Goal: Transaction & Acquisition: Purchase product/service

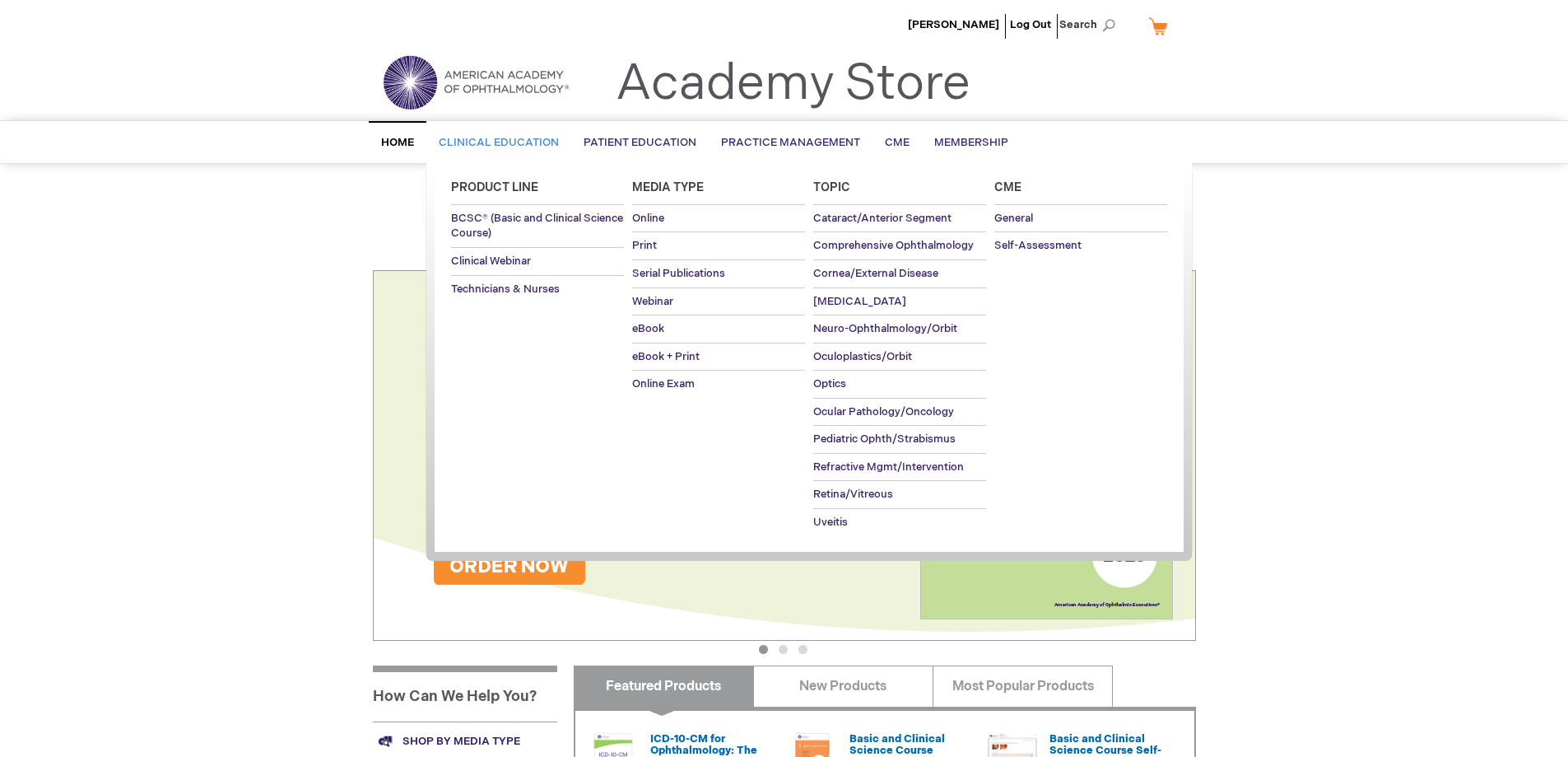
click at [503, 144] on span "Clinical Education" at bounding box center [498, 143] width 120 height 13
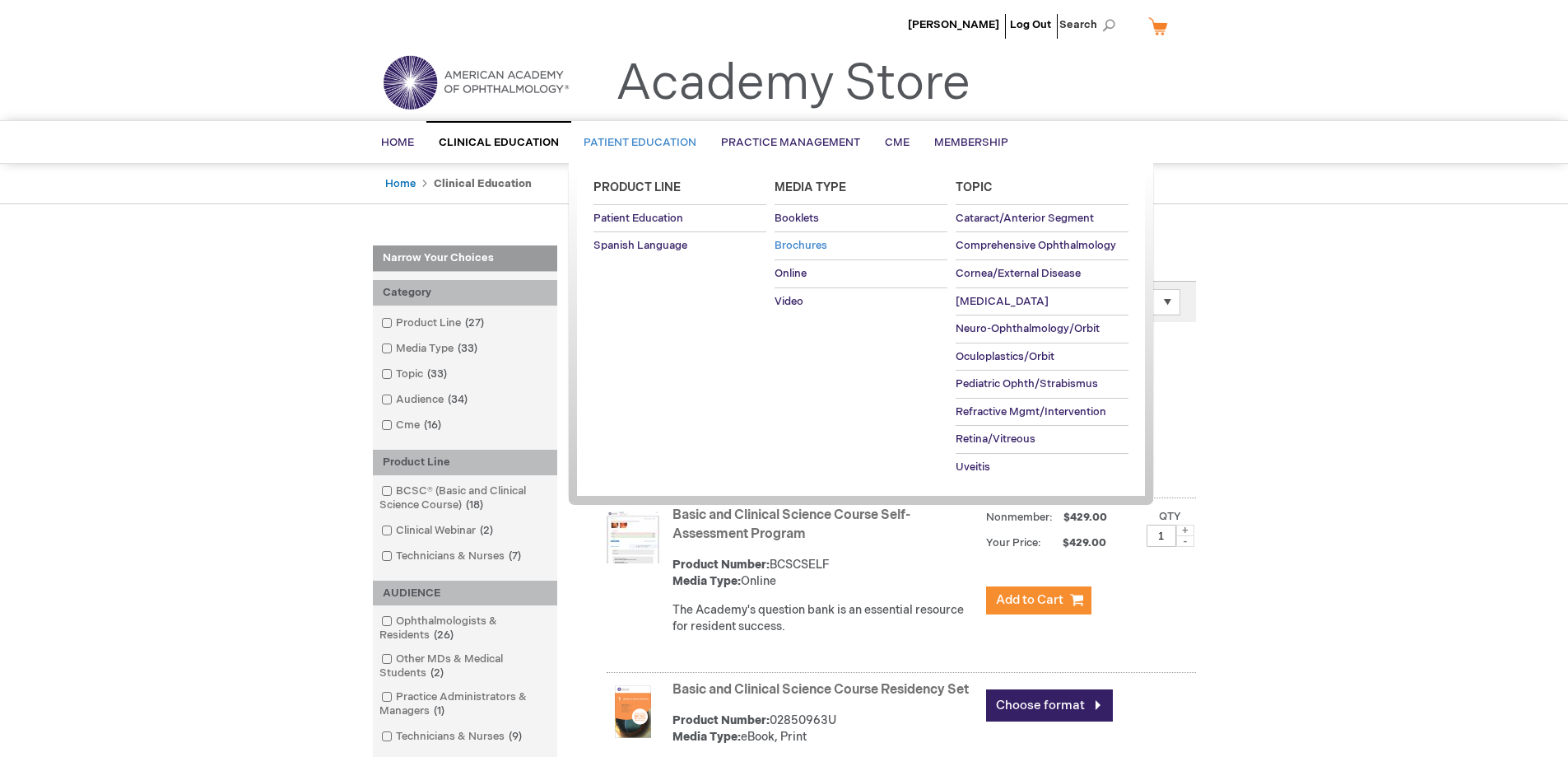
click at [800, 241] on span "Brochures" at bounding box center [800, 245] width 53 height 13
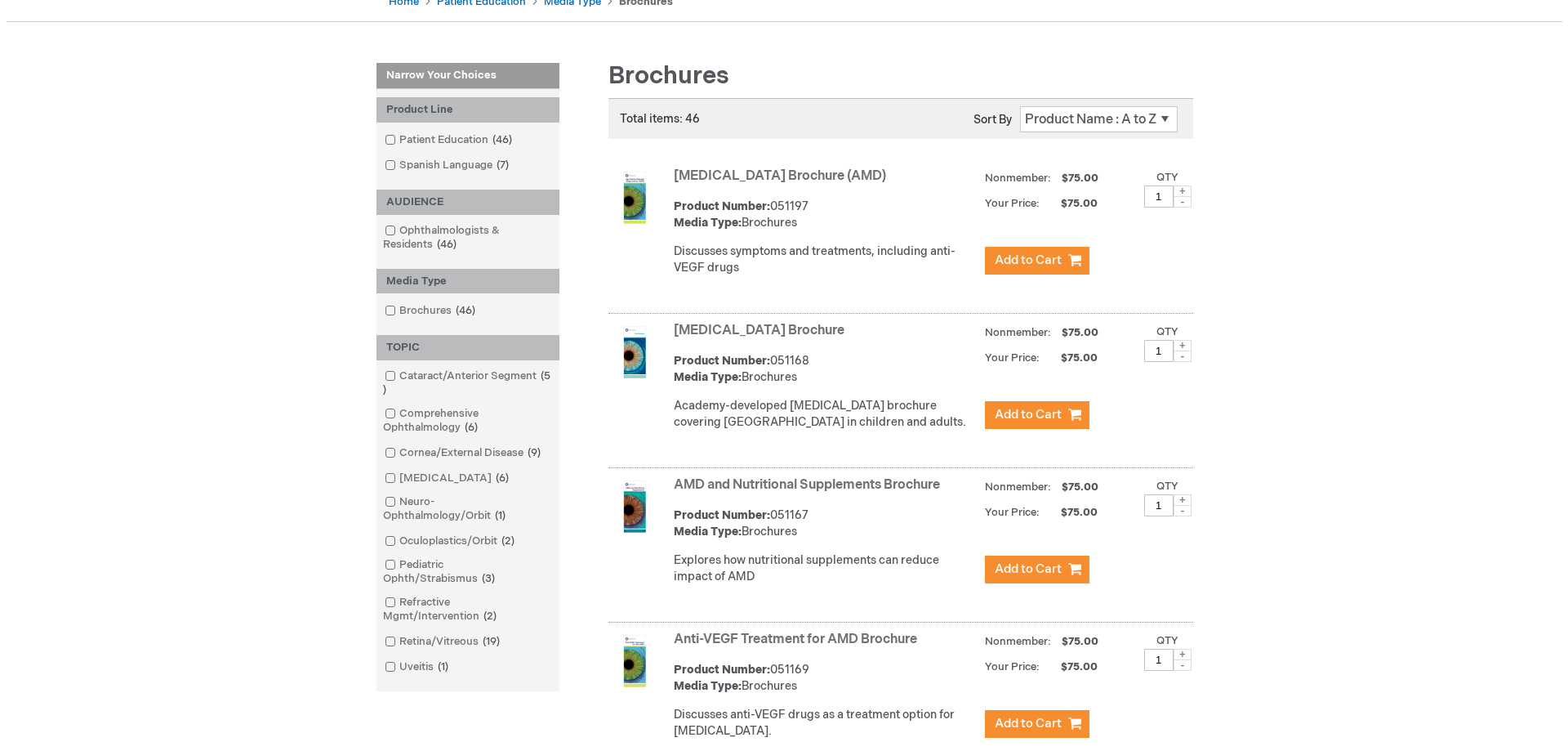
scroll to position [245, 0]
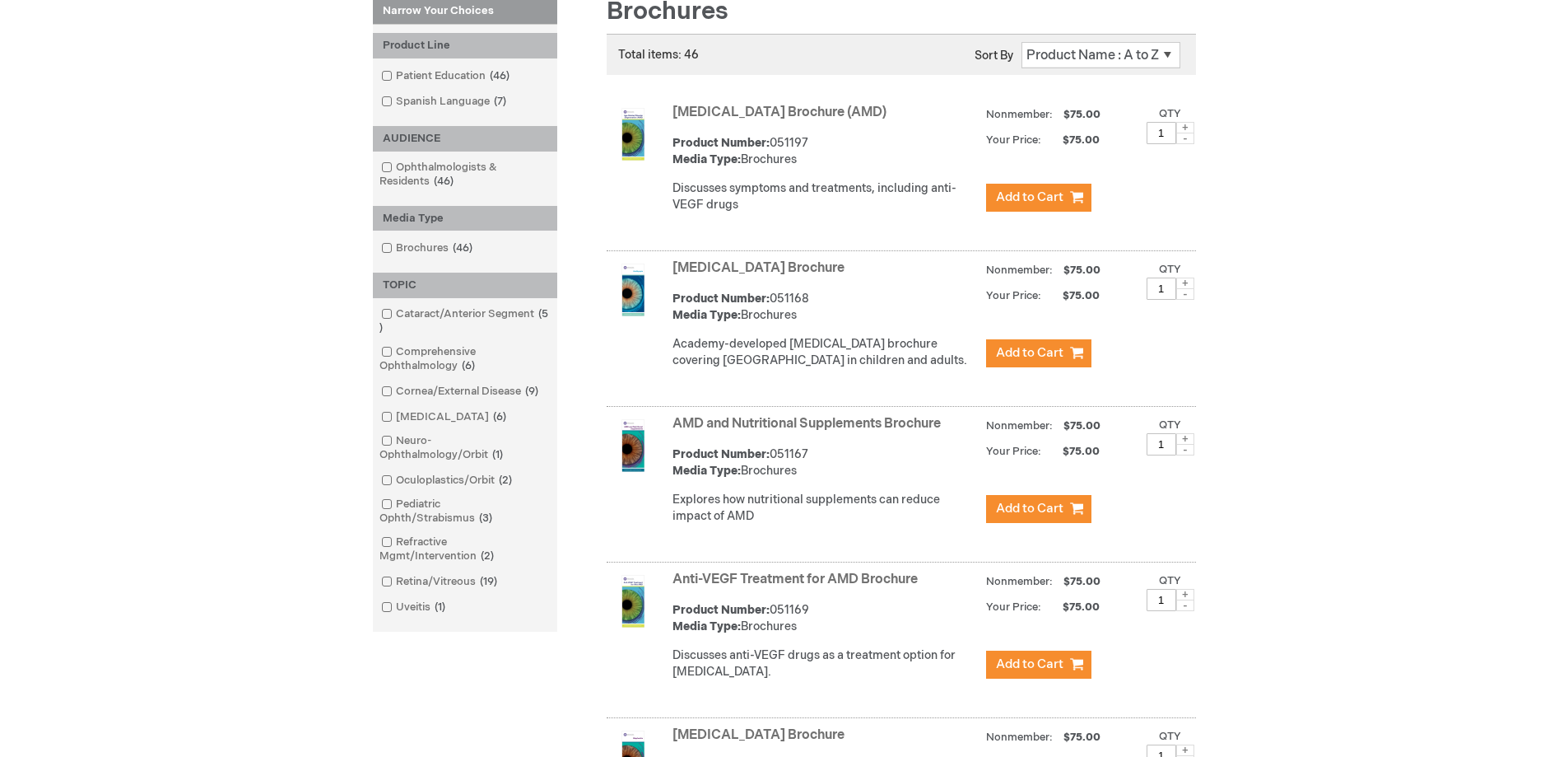
click at [1188, 444] on span at bounding box center [1186, 439] width 18 height 12
type input "3"
click at [1072, 523] on button "Add to Cart" at bounding box center [1038, 508] width 105 height 28
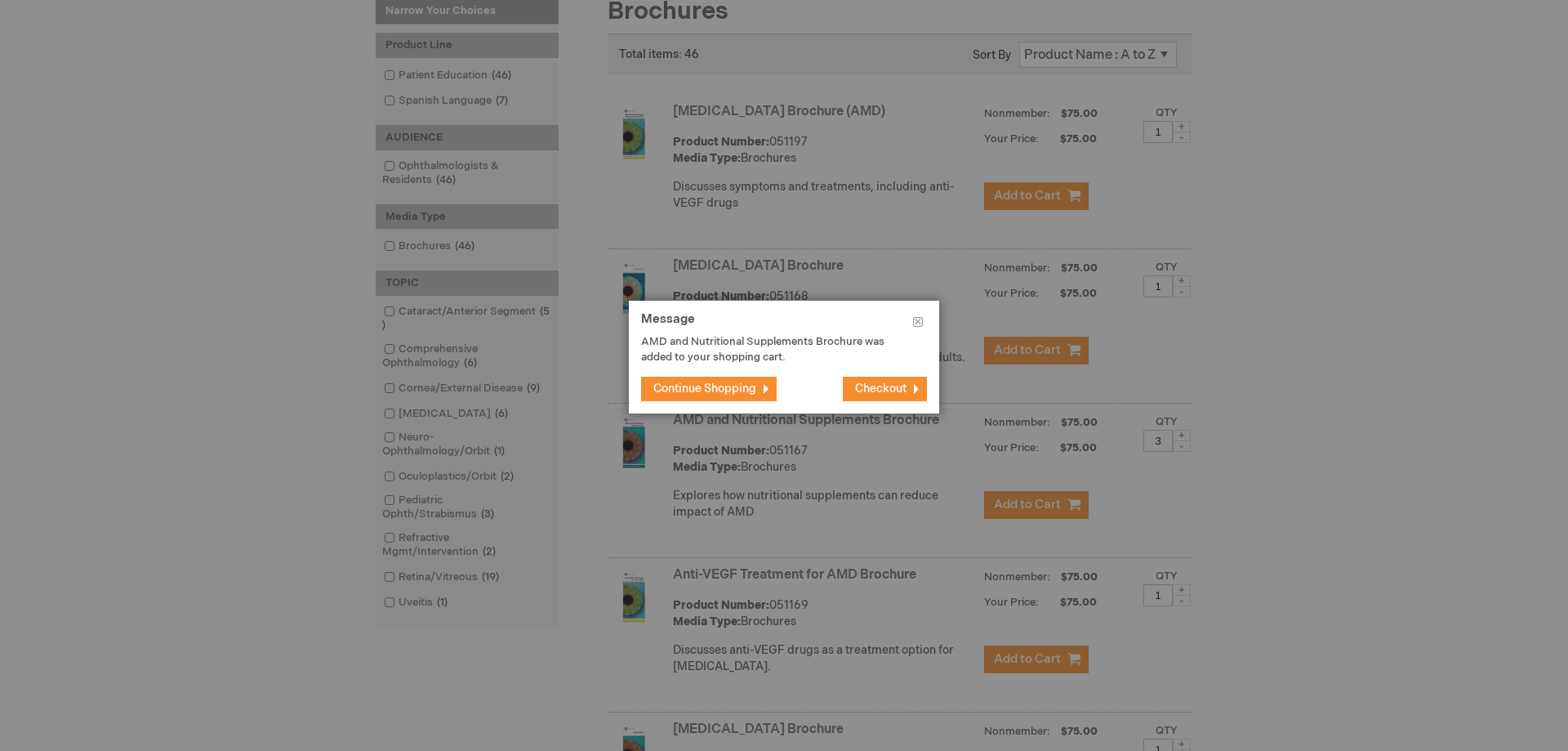
click at [752, 379] on button "Continue Shopping" at bounding box center [708, 388] width 136 height 24
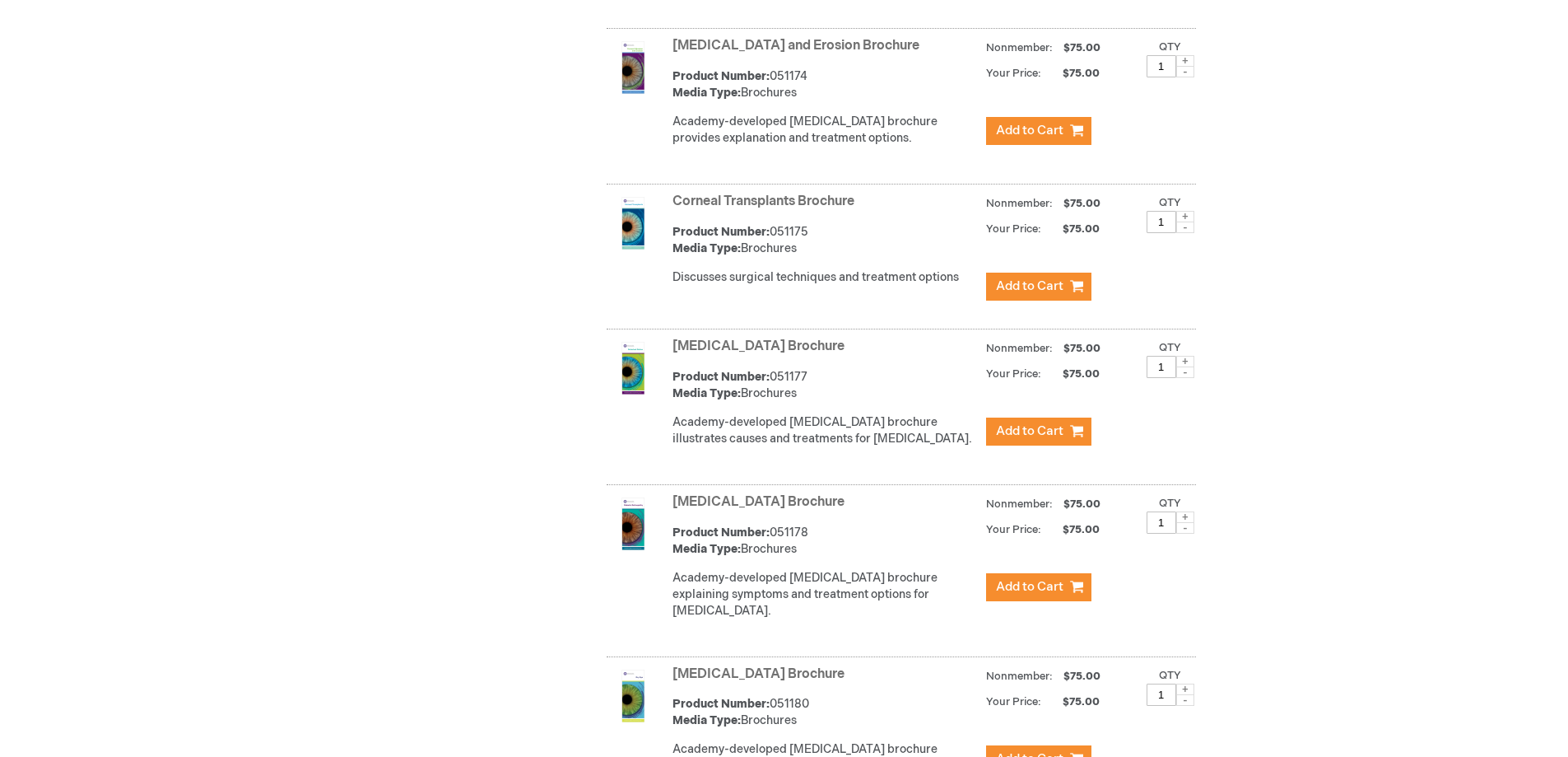
scroll to position [1564, 0]
click at [1188, 522] on span at bounding box center [1186, 517] width 18 height 12
type input "3"
click at [1049, 594] on span "Add to Cart" at bounding box center [1030, 586] width 67 height 16
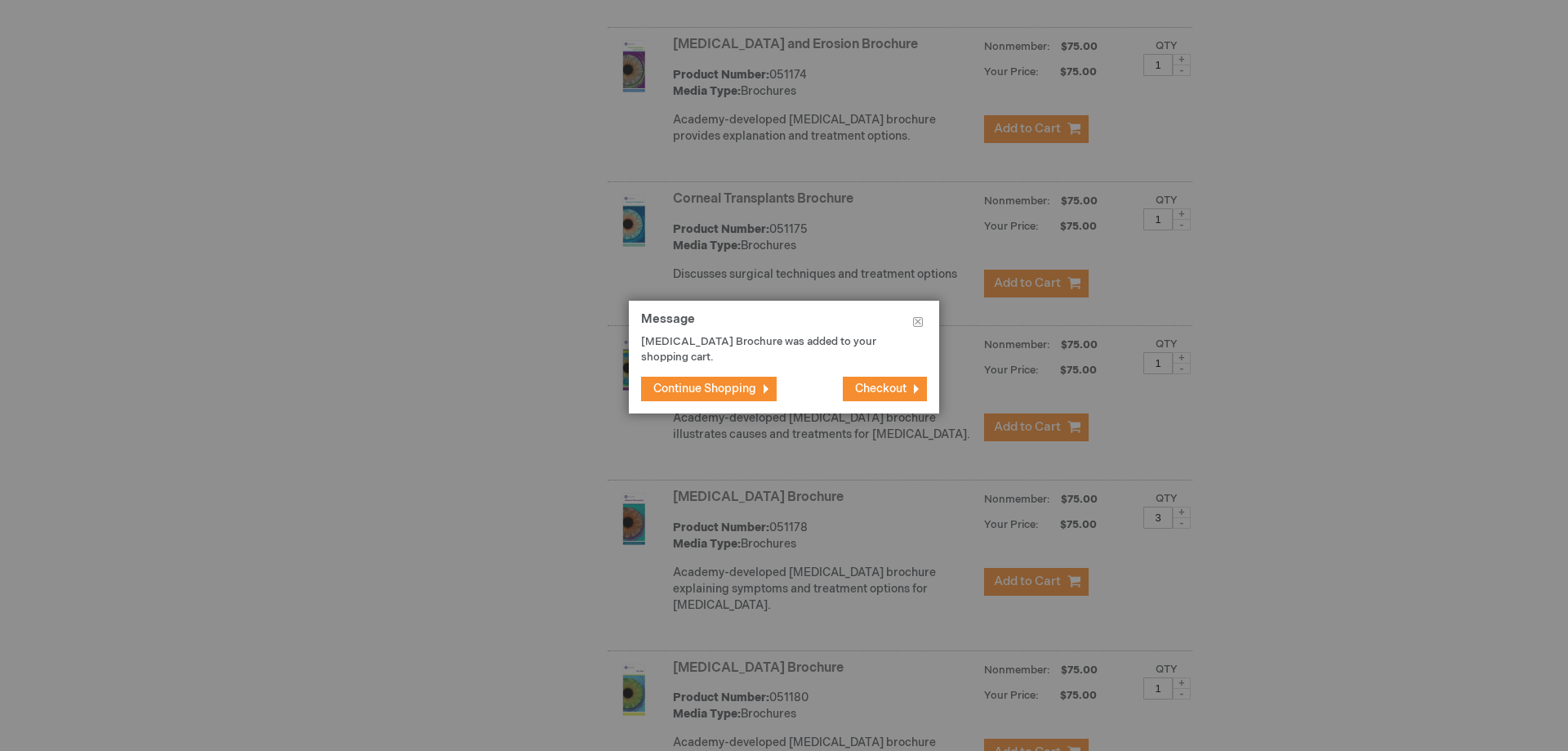
click at [707, 377] on button "Continue Shopping" at bounding box center [708, 388] width 136 height 24
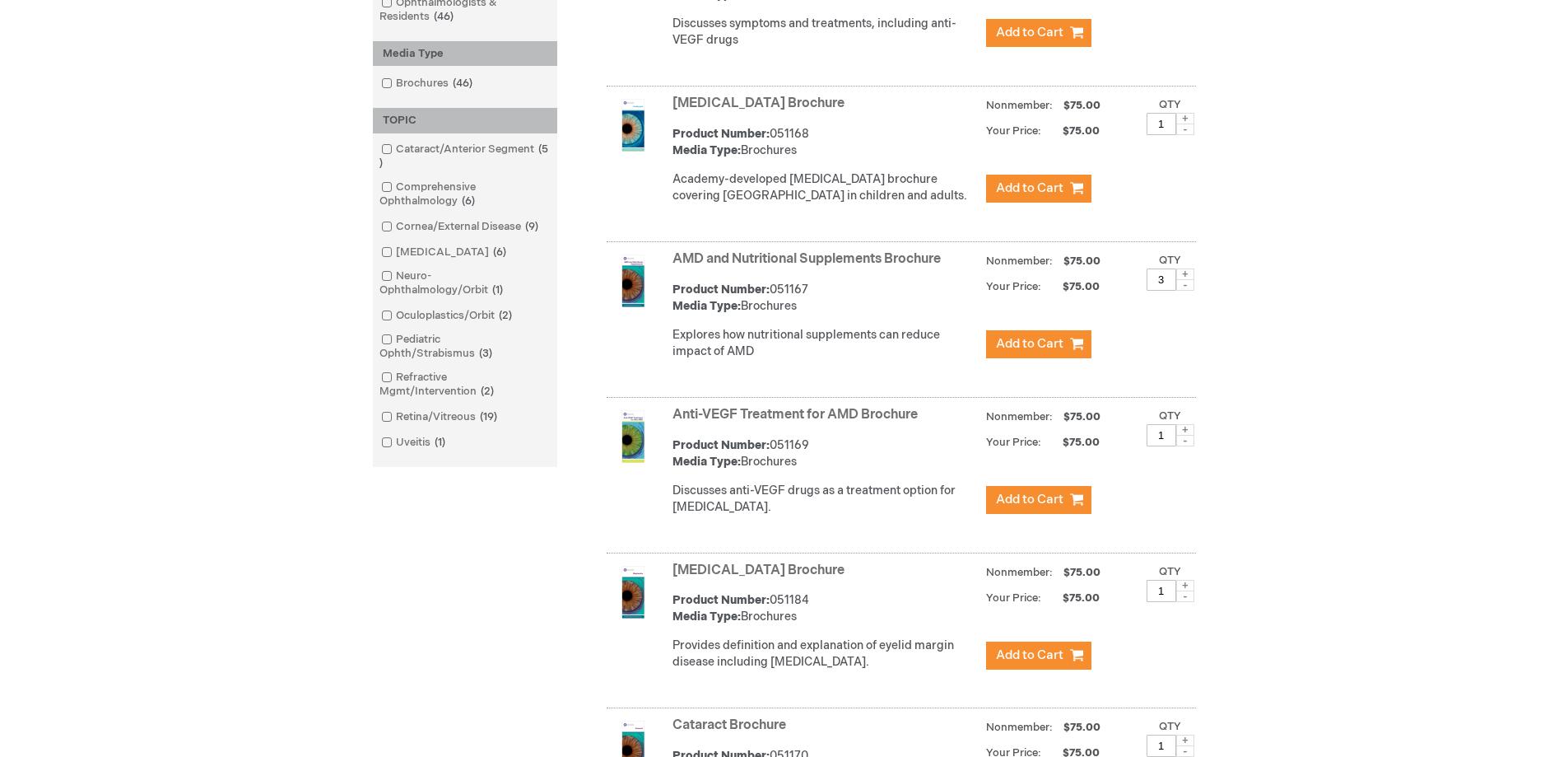
scroll to position [0, 0]
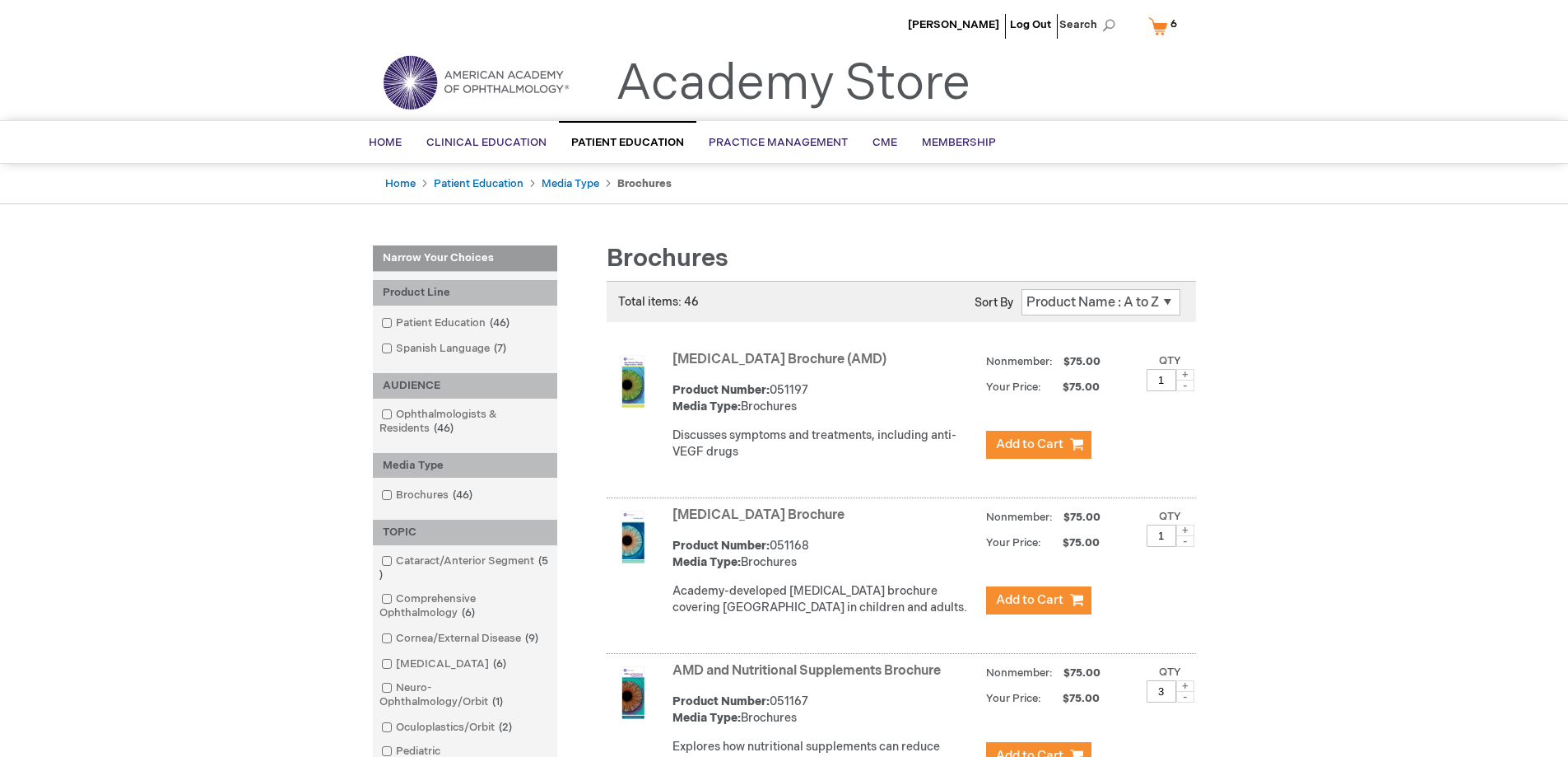
click at [1088, 302] on select "Position Product Name : A to Z Product Name : Z to A Price : Low to High Price …" at bounding box center [1100, 302] width 159 height 26
select select "name"
click at [1021, 289] on select "Position Product Name : A to Z Product Name : Z to A Price : Low to High Price …" at bounding box center [1100, 302] width 159 height 26
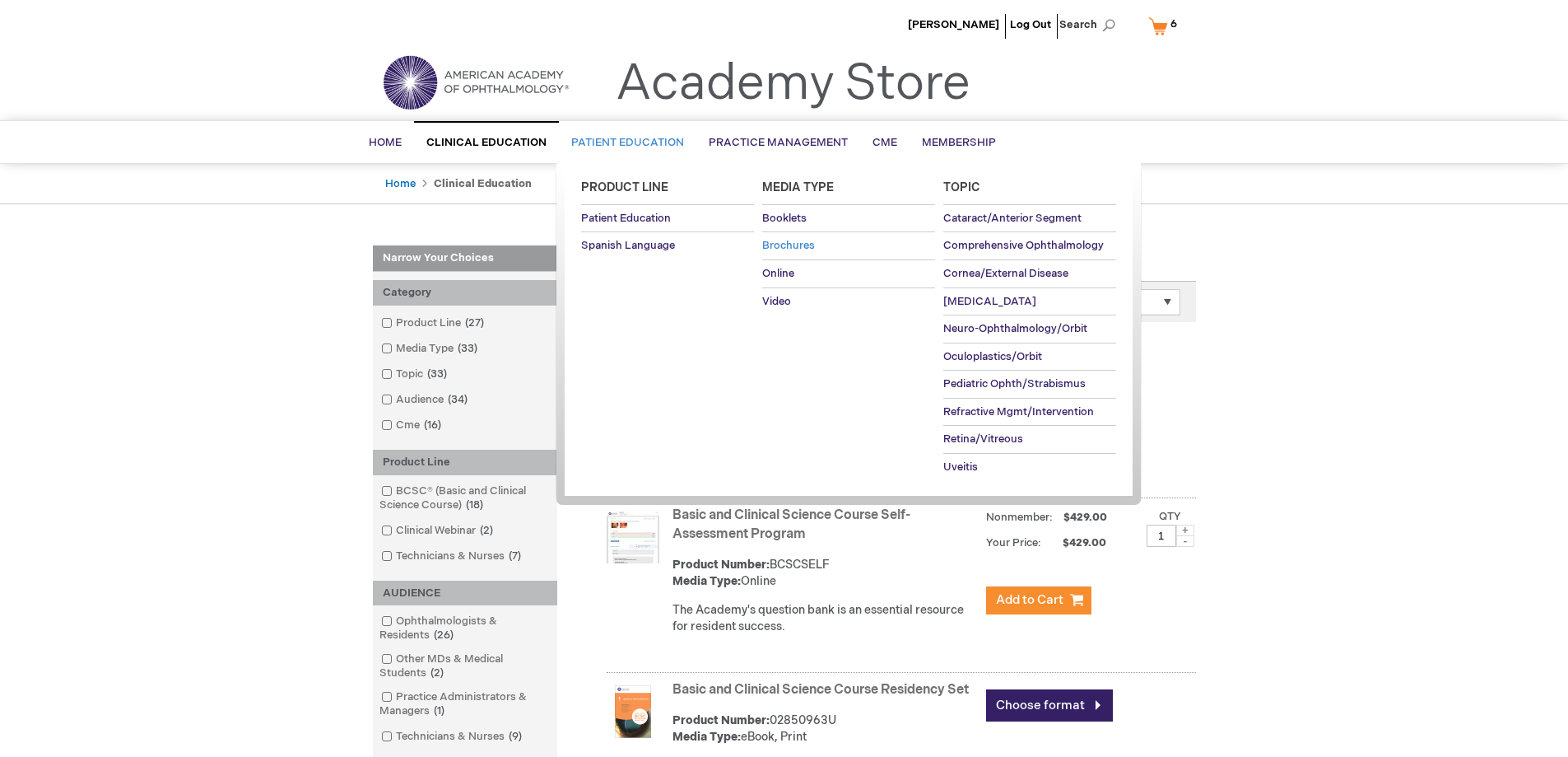
click at [821, 247] on link "Brochures" at bounding box center [849, 245] width 173 height 27
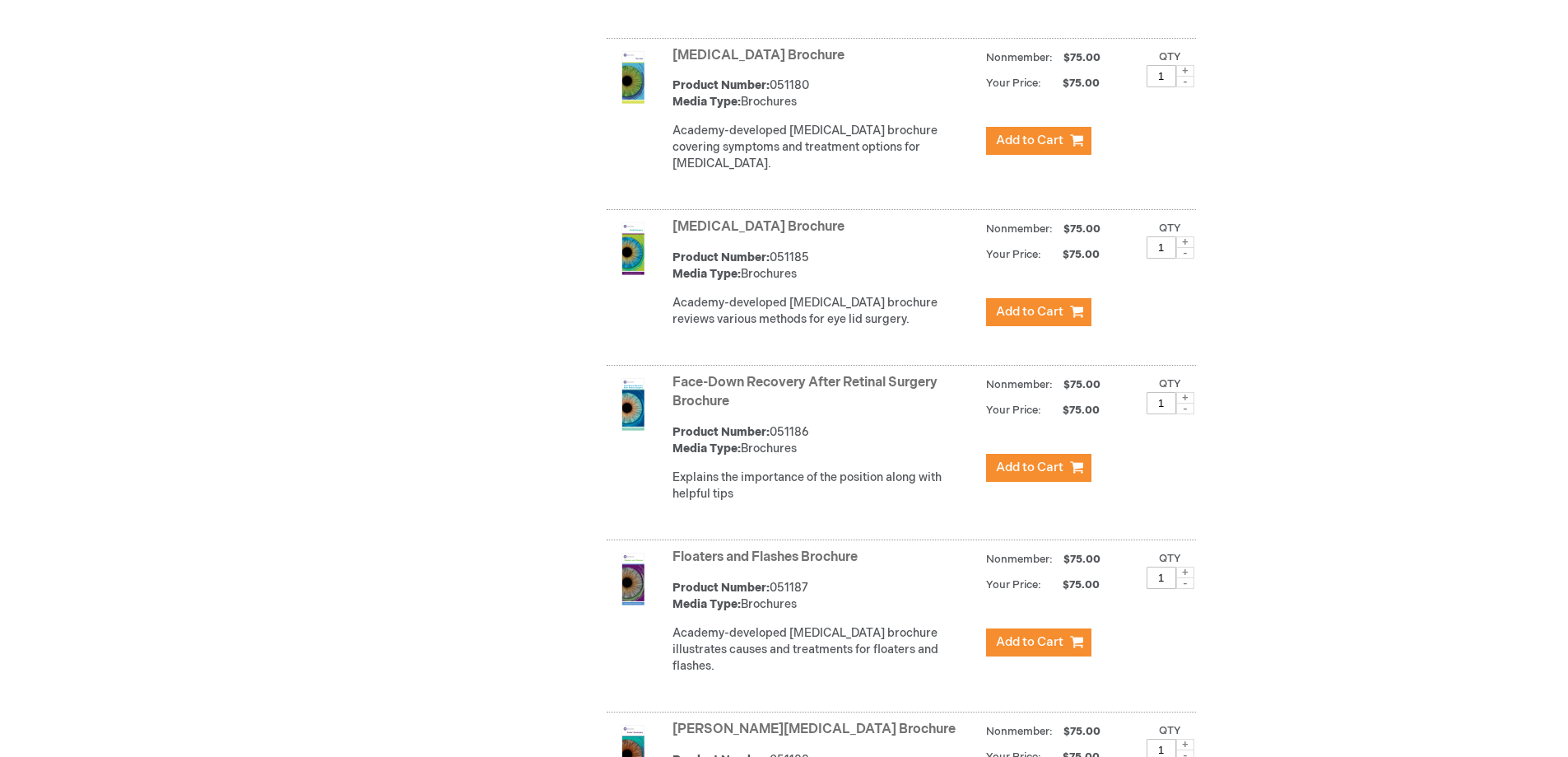
scroll to position [2841, 0]
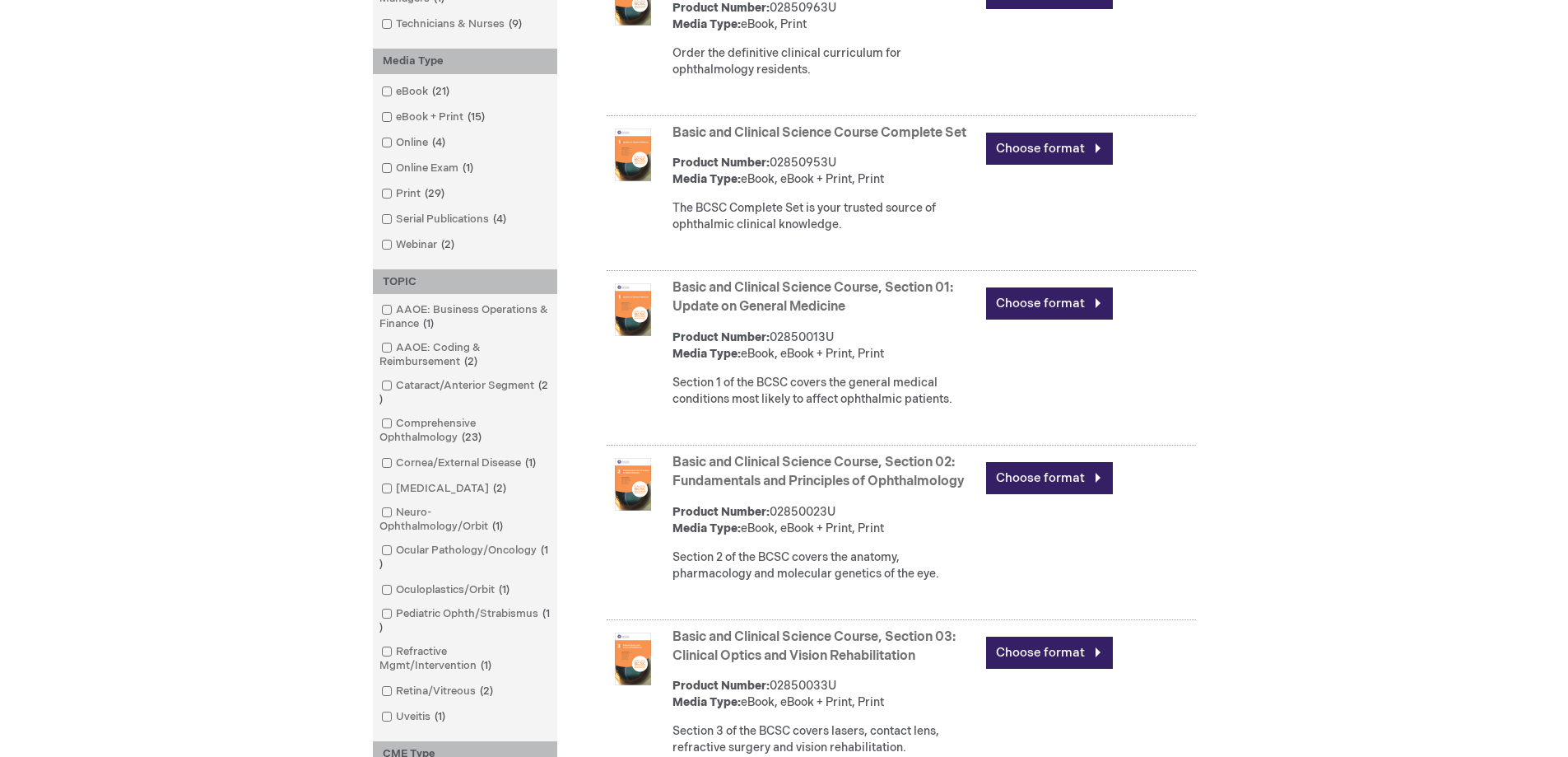
scroll to position [741, 0]
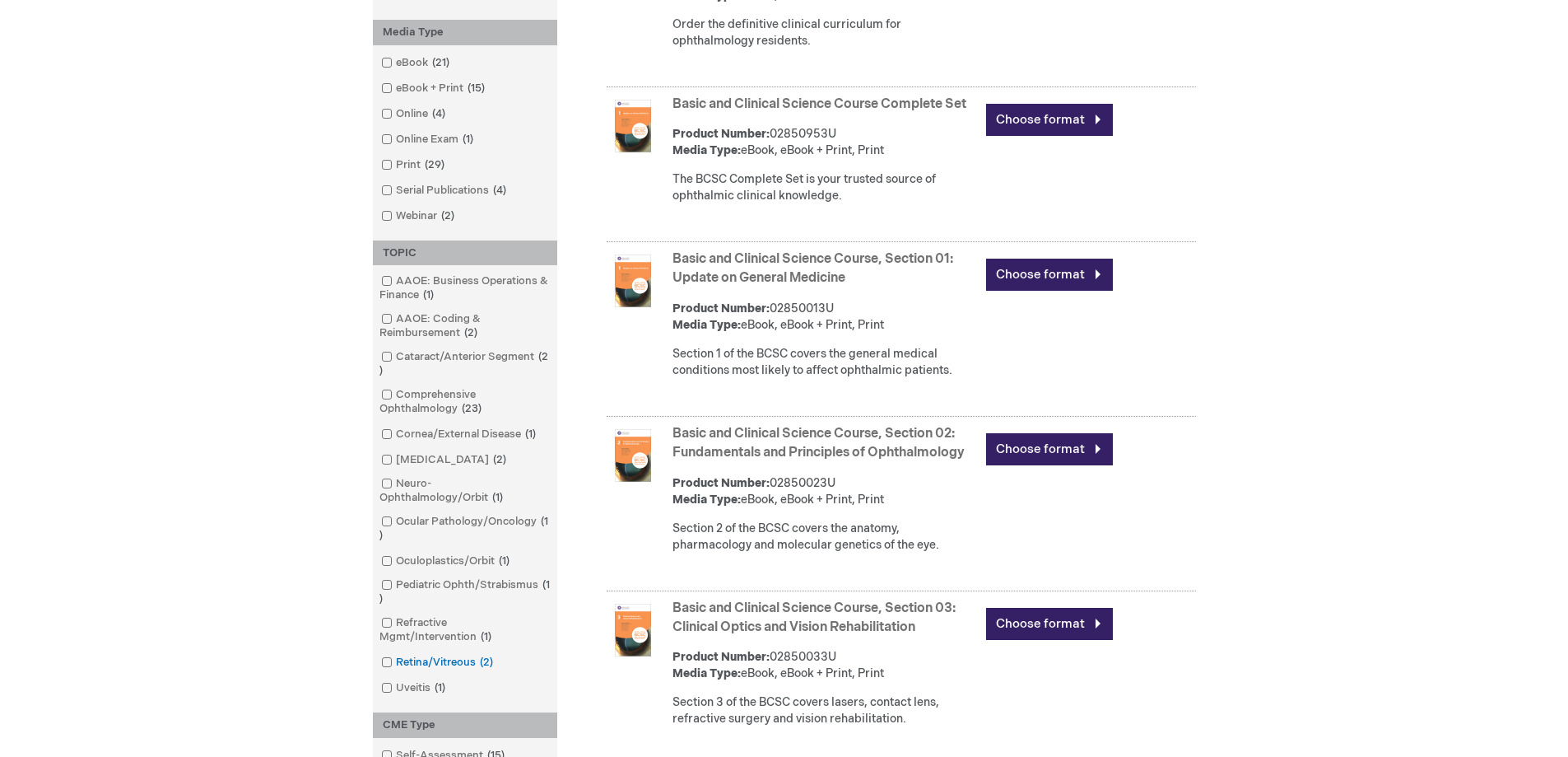
click at [396, 661] on span at bounding box center [396, 662] width 0 height 13
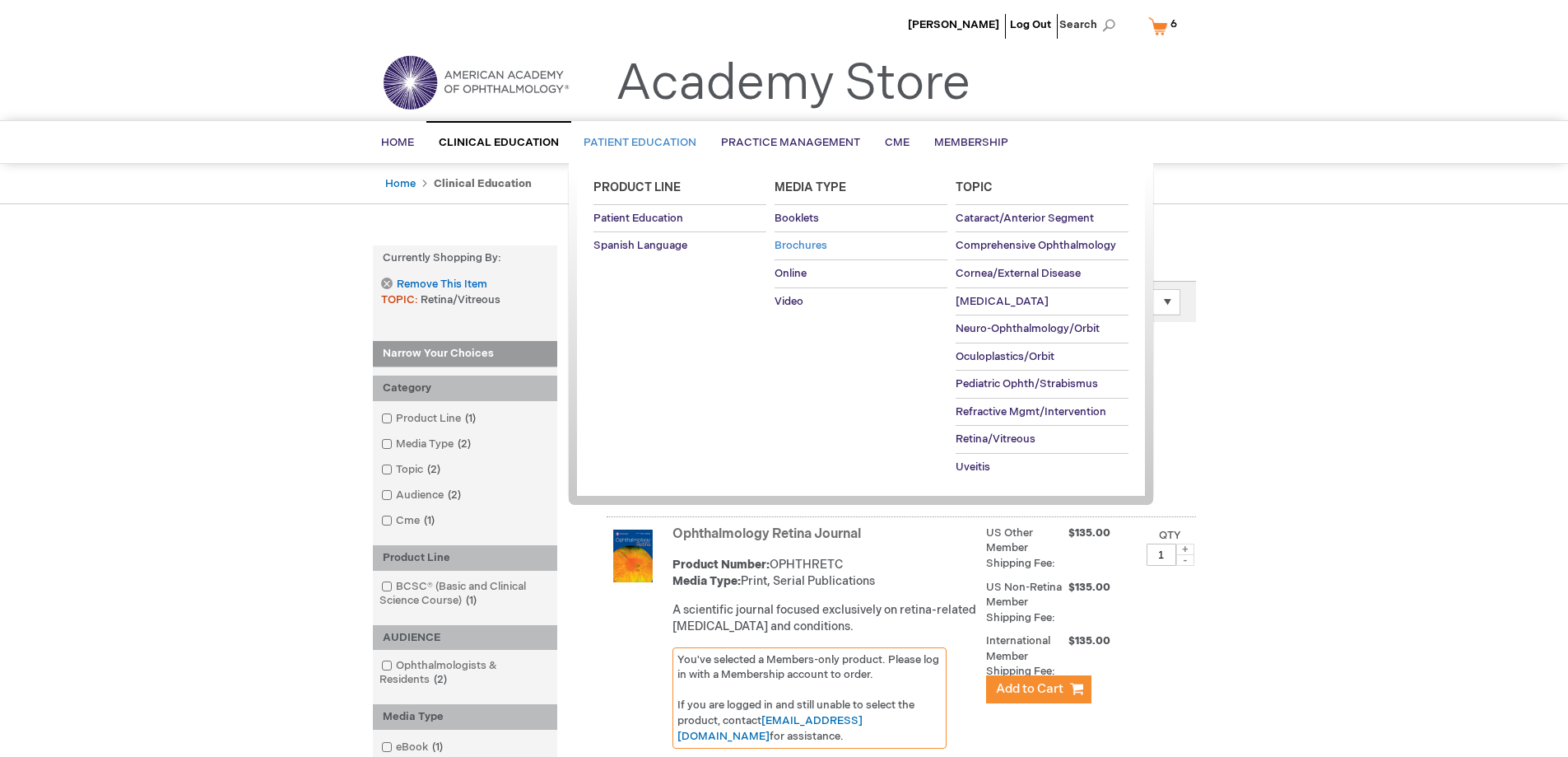
click at [790, 244] on span "Brochures" at bounding box center [800, 245] width 53 height 13
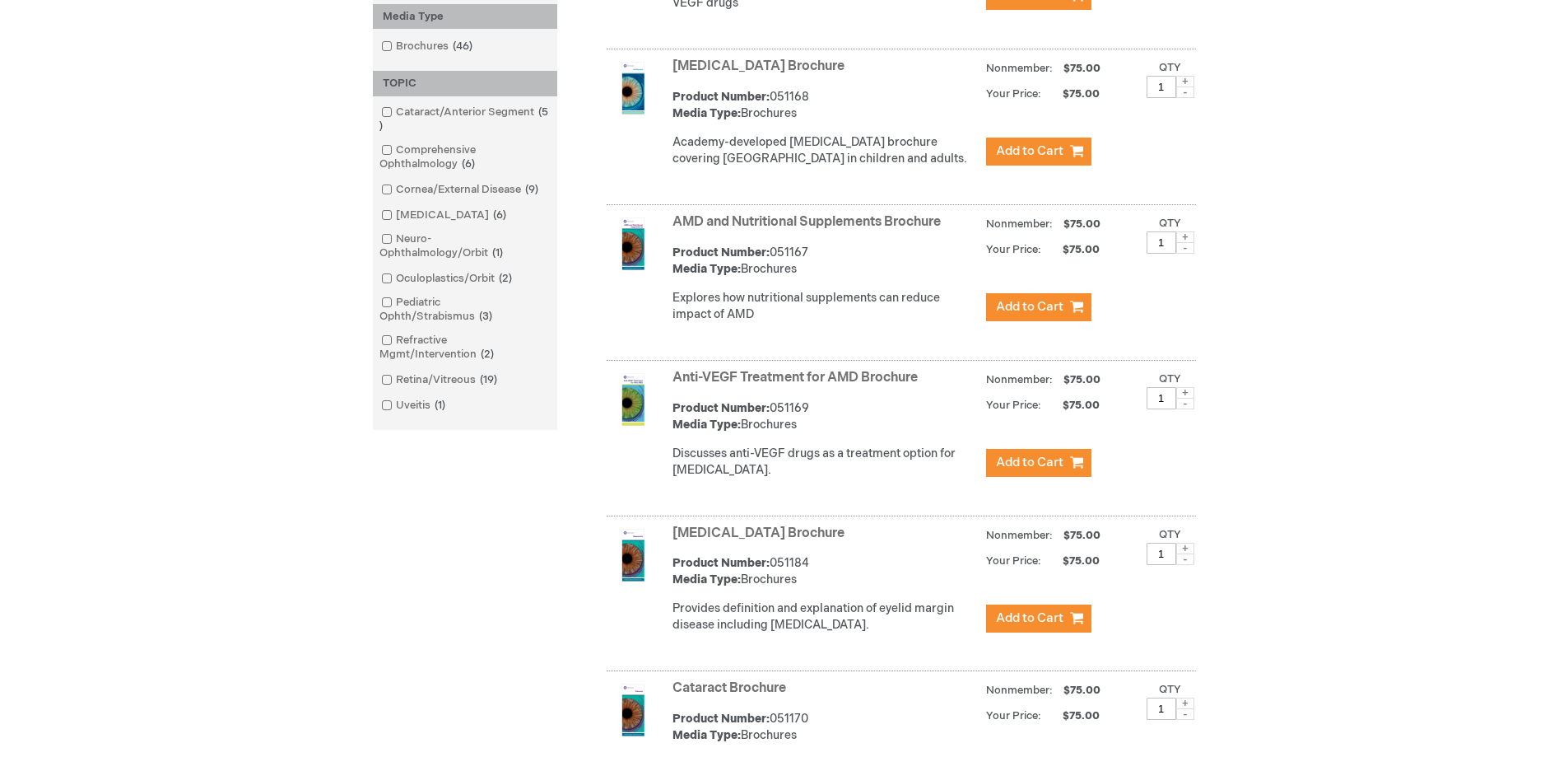
scroll to position [412, 0]
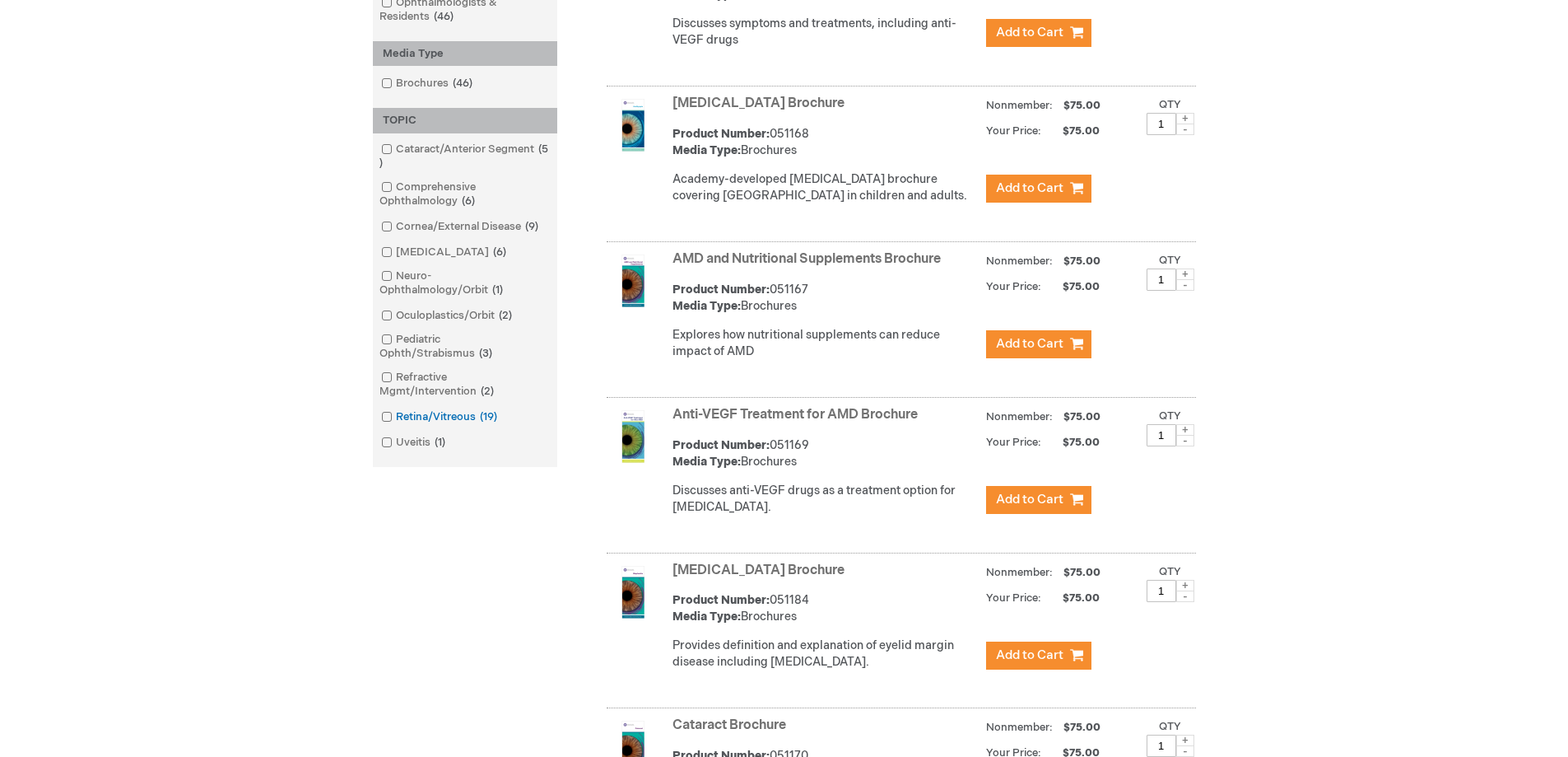
click at [396, 415] on span at bounding box center [396, 417] width 0 height 13
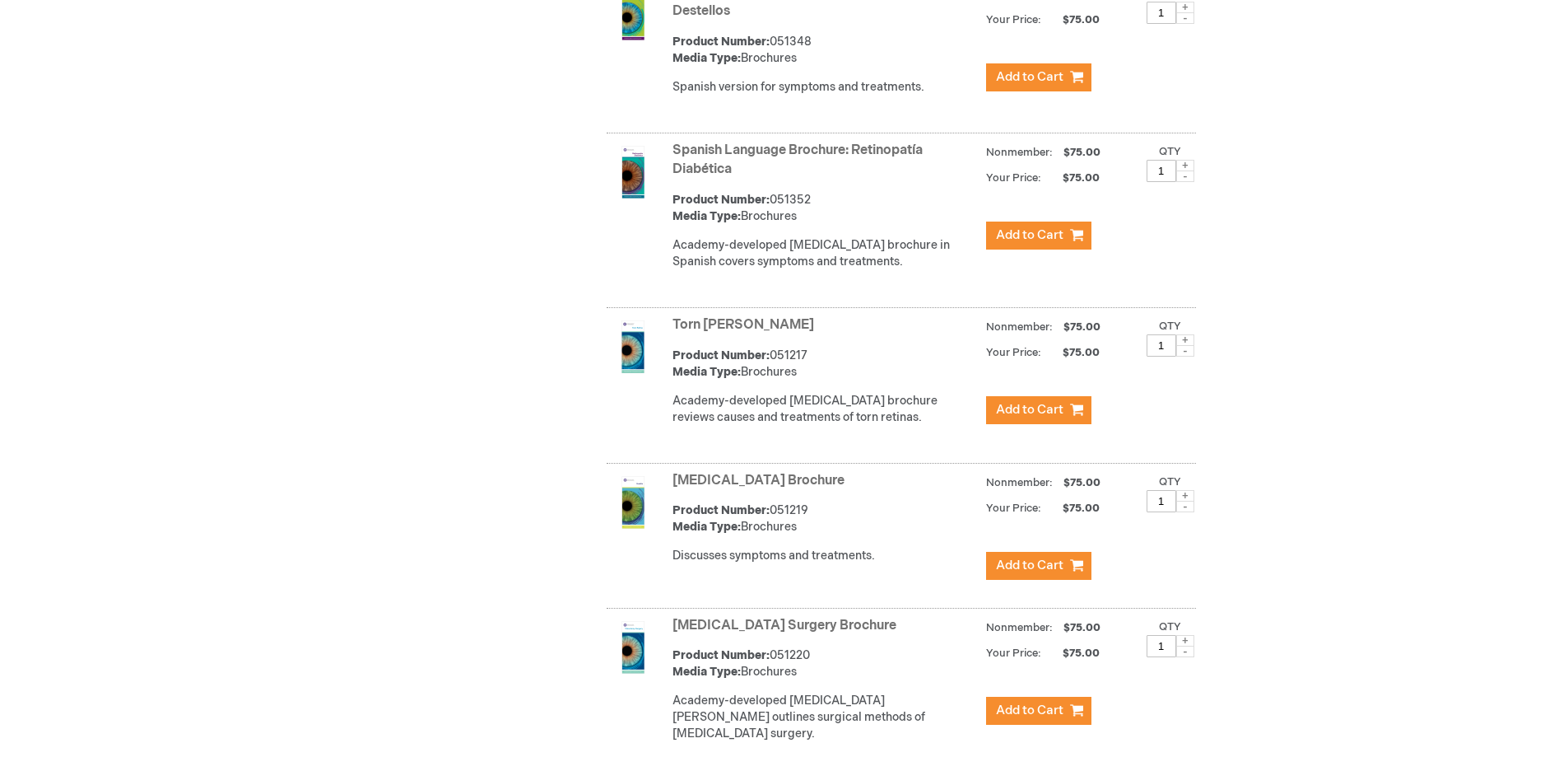
scroll to position [2718, 0]
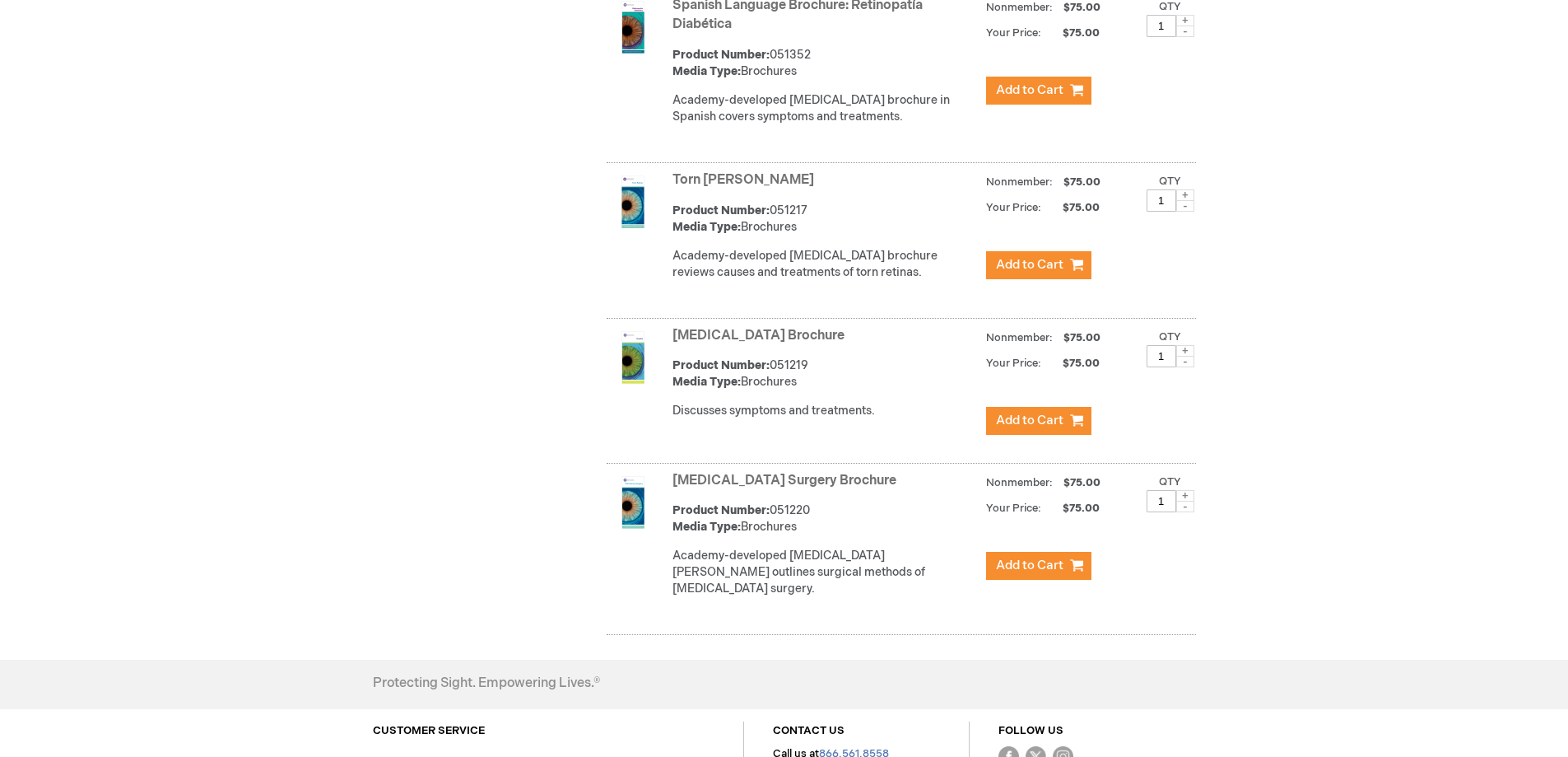
click at [1183, 502] on span at bounding box center [1186, 496] width 18 height 12
type input "3"
click at [1052, 573] on span "Add to Cart" at bounding box center [1030, 565] width 67 height 16
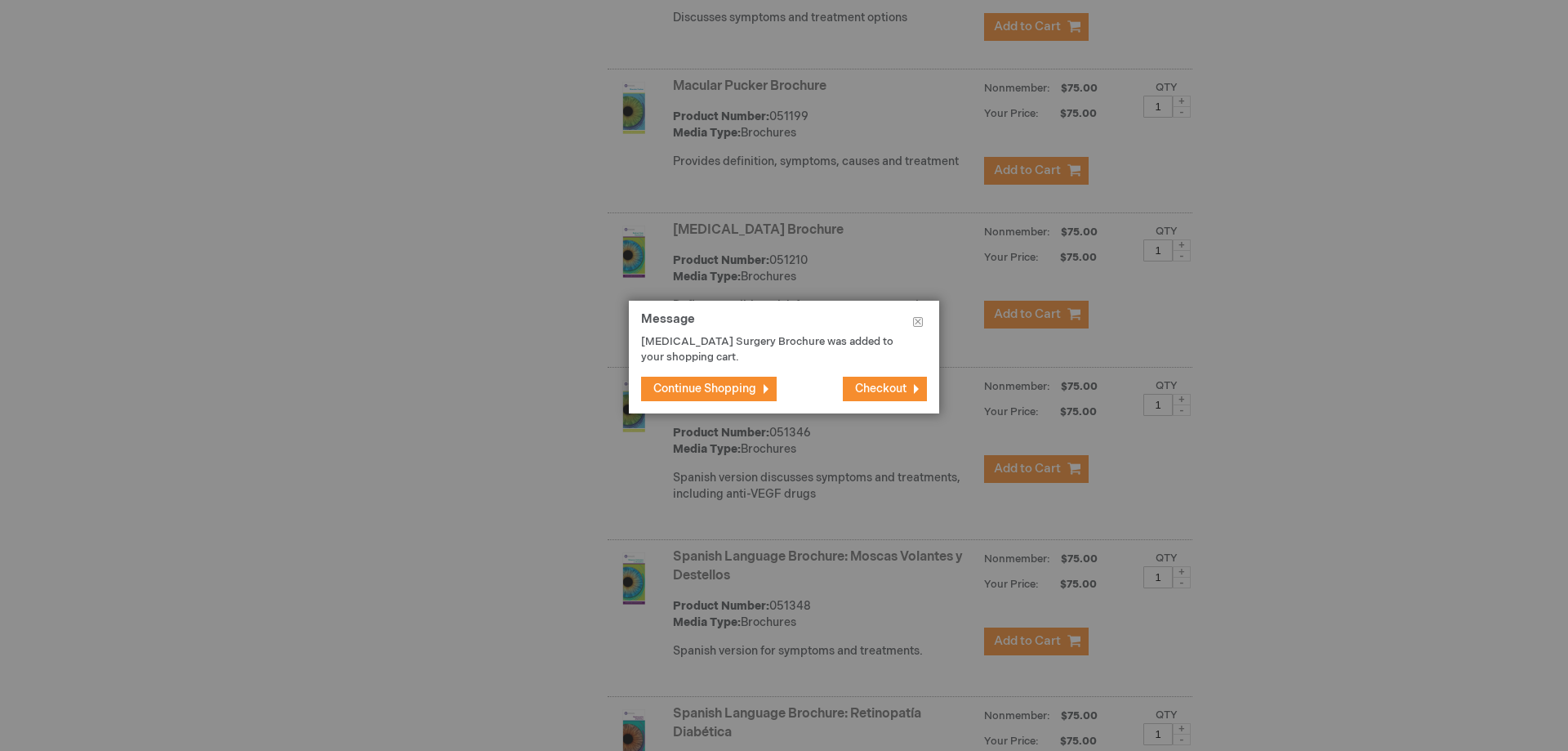
scroll to position [1960, 0]
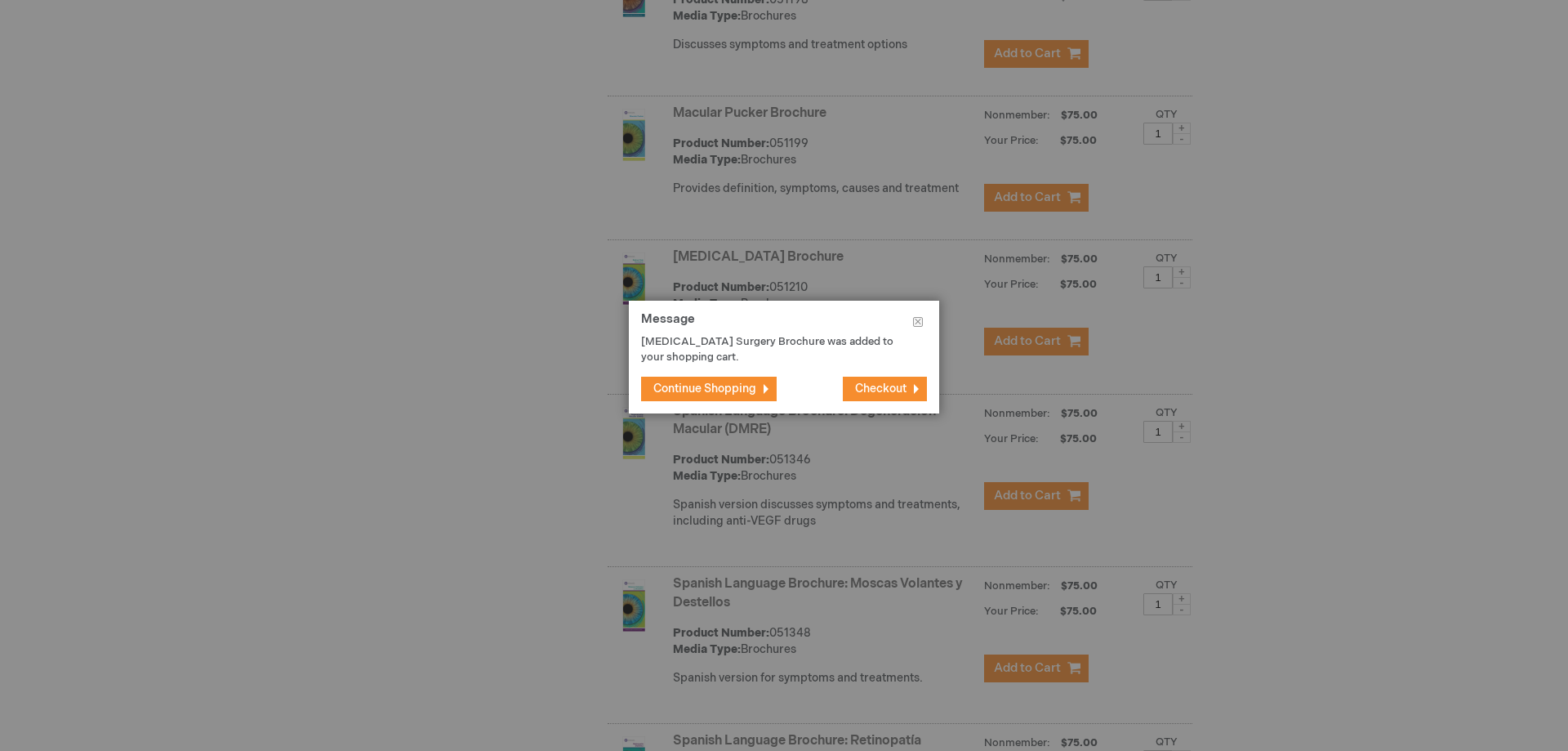
click at [863, 398] on button "Checkout" at bounding box center [885, 388] width 84 height 24
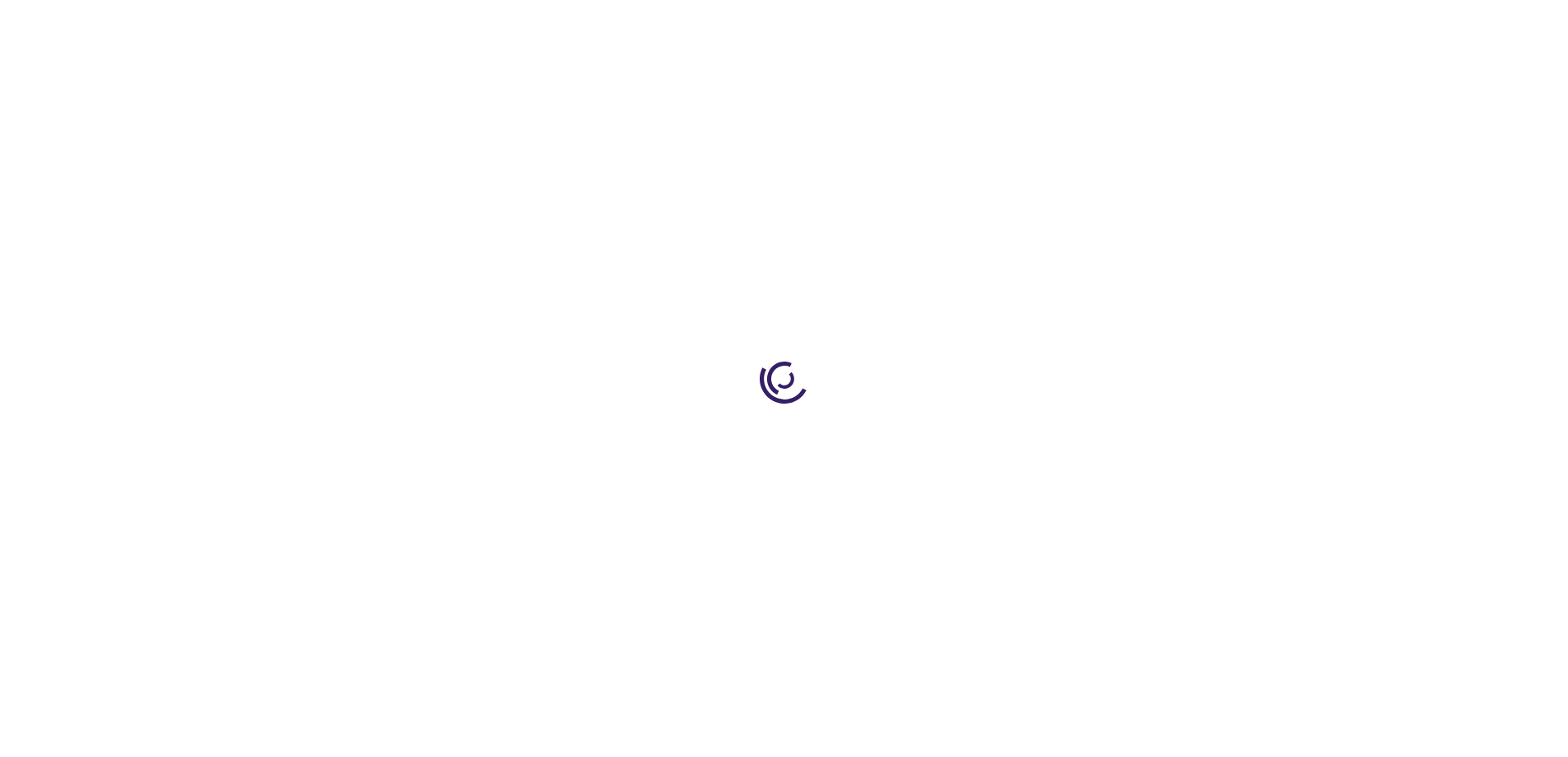
select select "US"
select select "57"
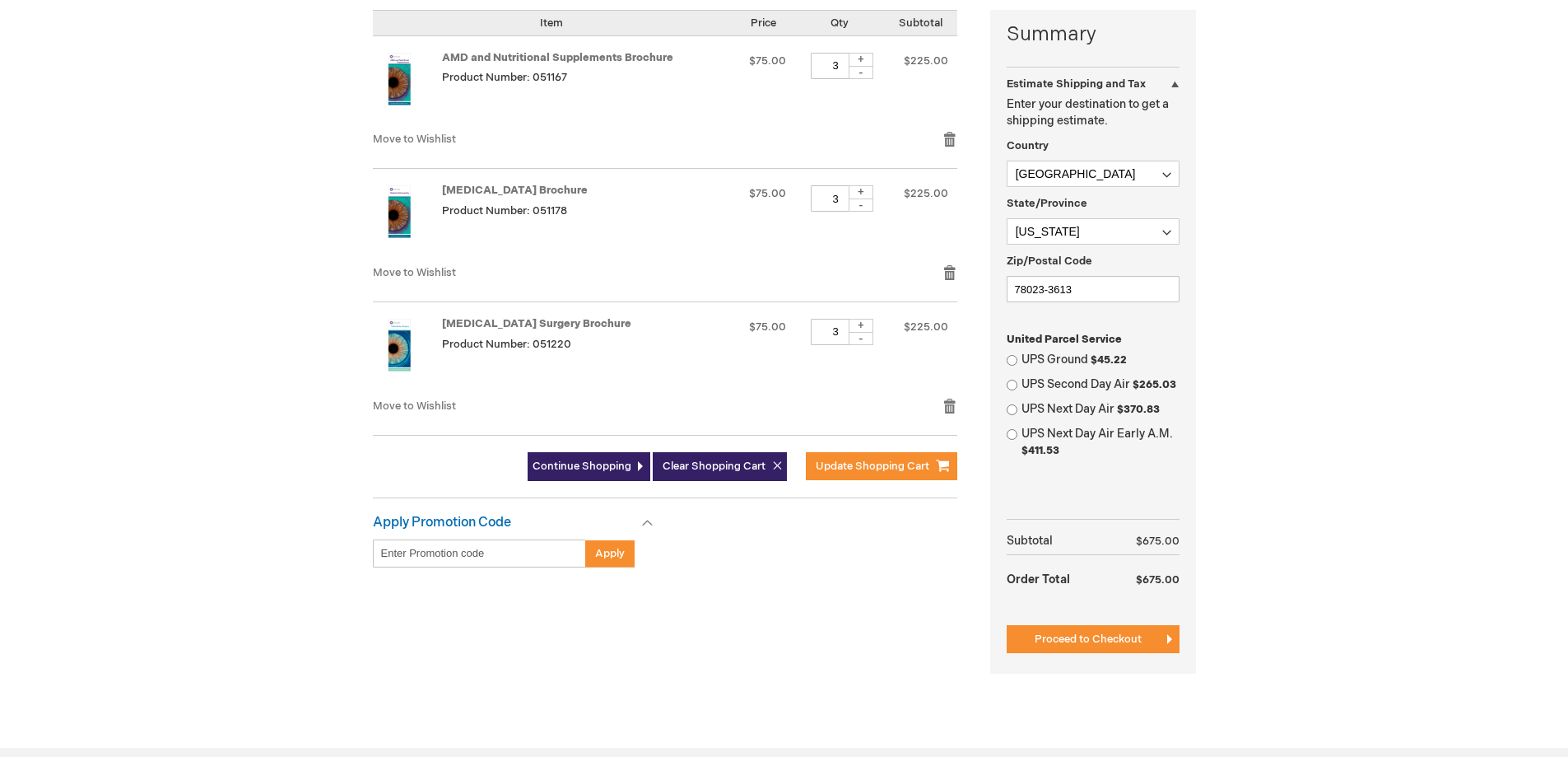
scroll to position [412, 0]
click at [1072, 643] on span "Proceed to Checkout" at bounding box center [1088, 639] width 107 height 13
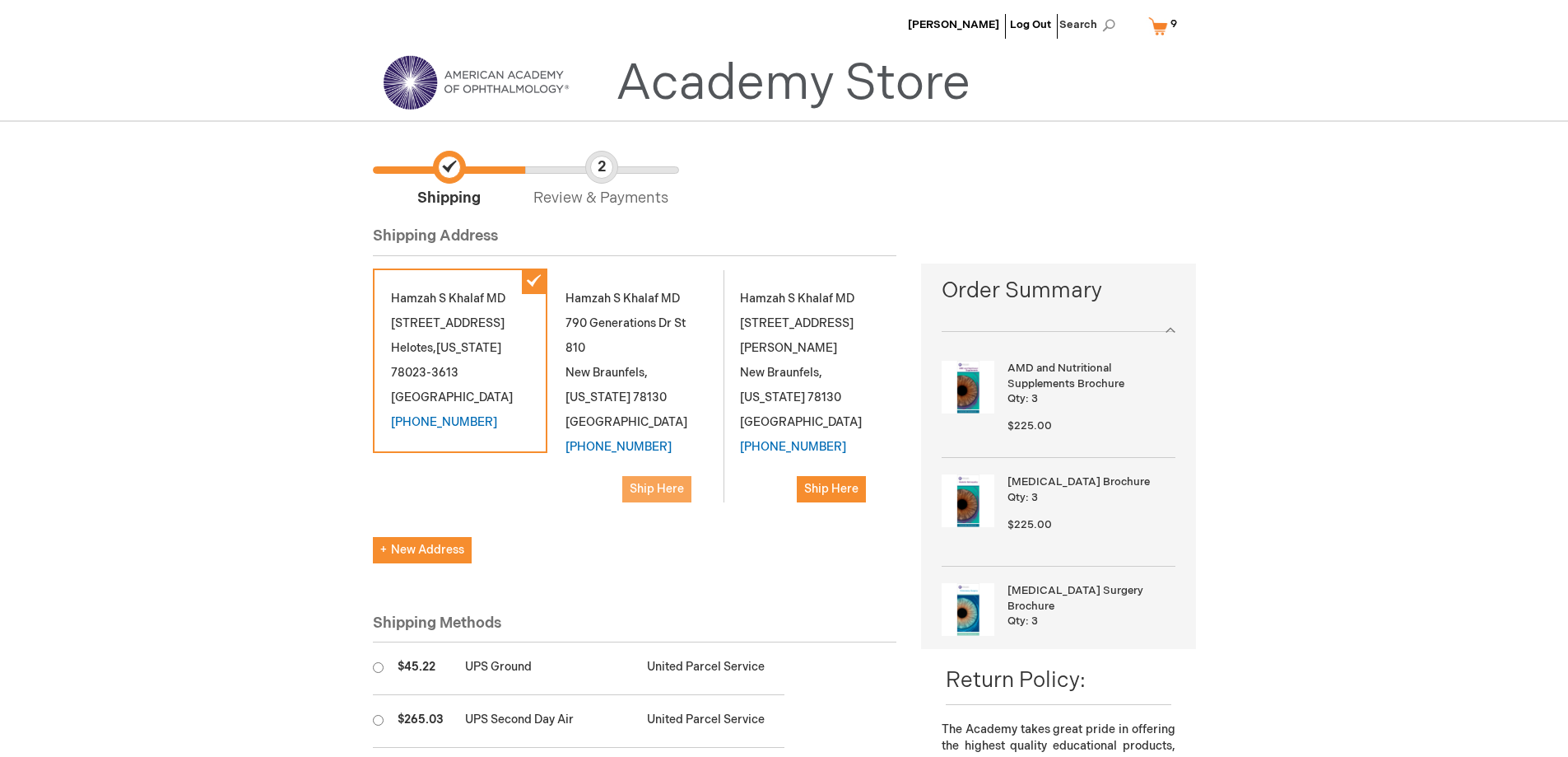
click at [656, 482] on span "Ship Here" at bounding box center [657, 488] width 55 height 14
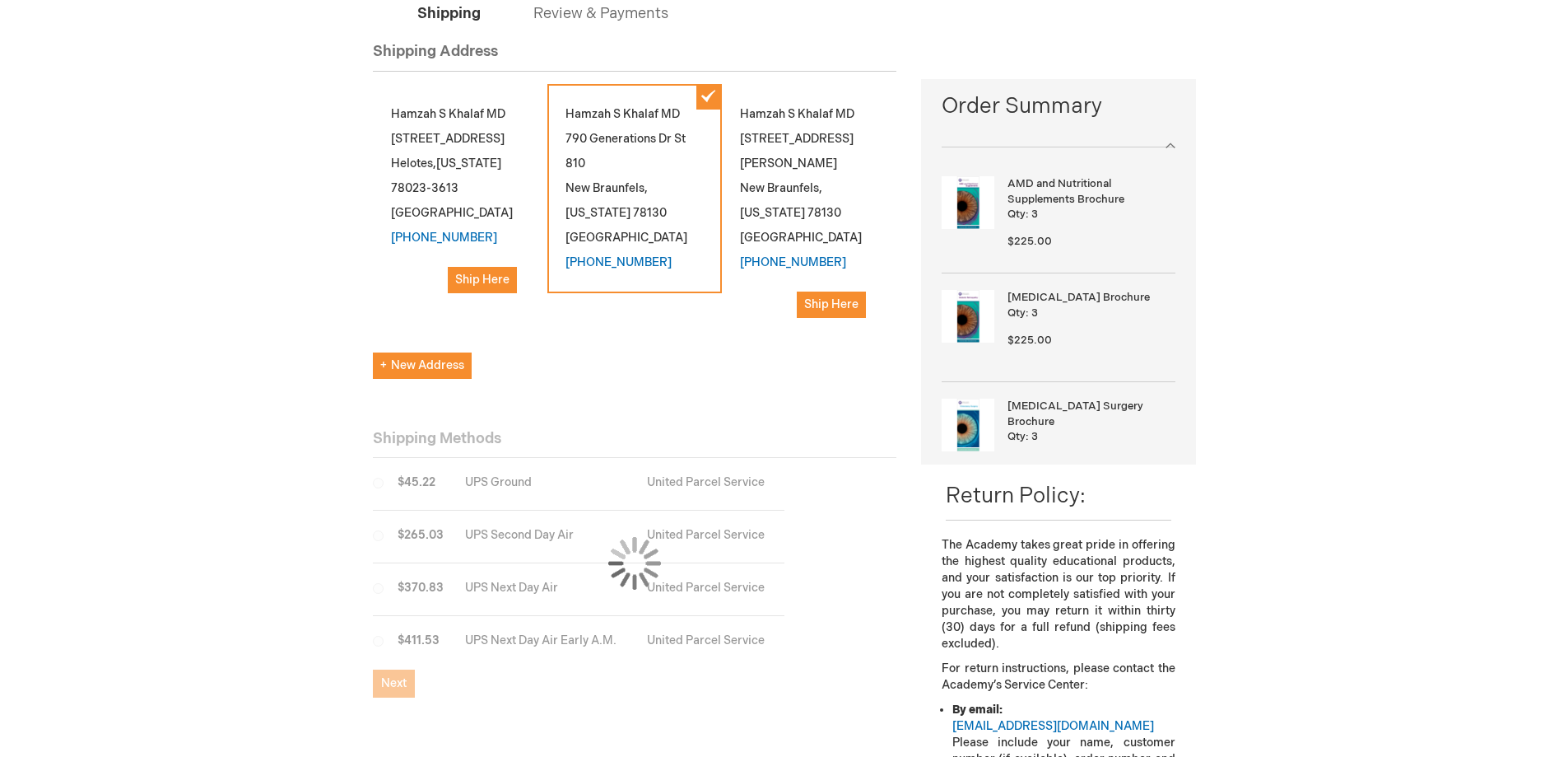
scroll to position [247, 0]
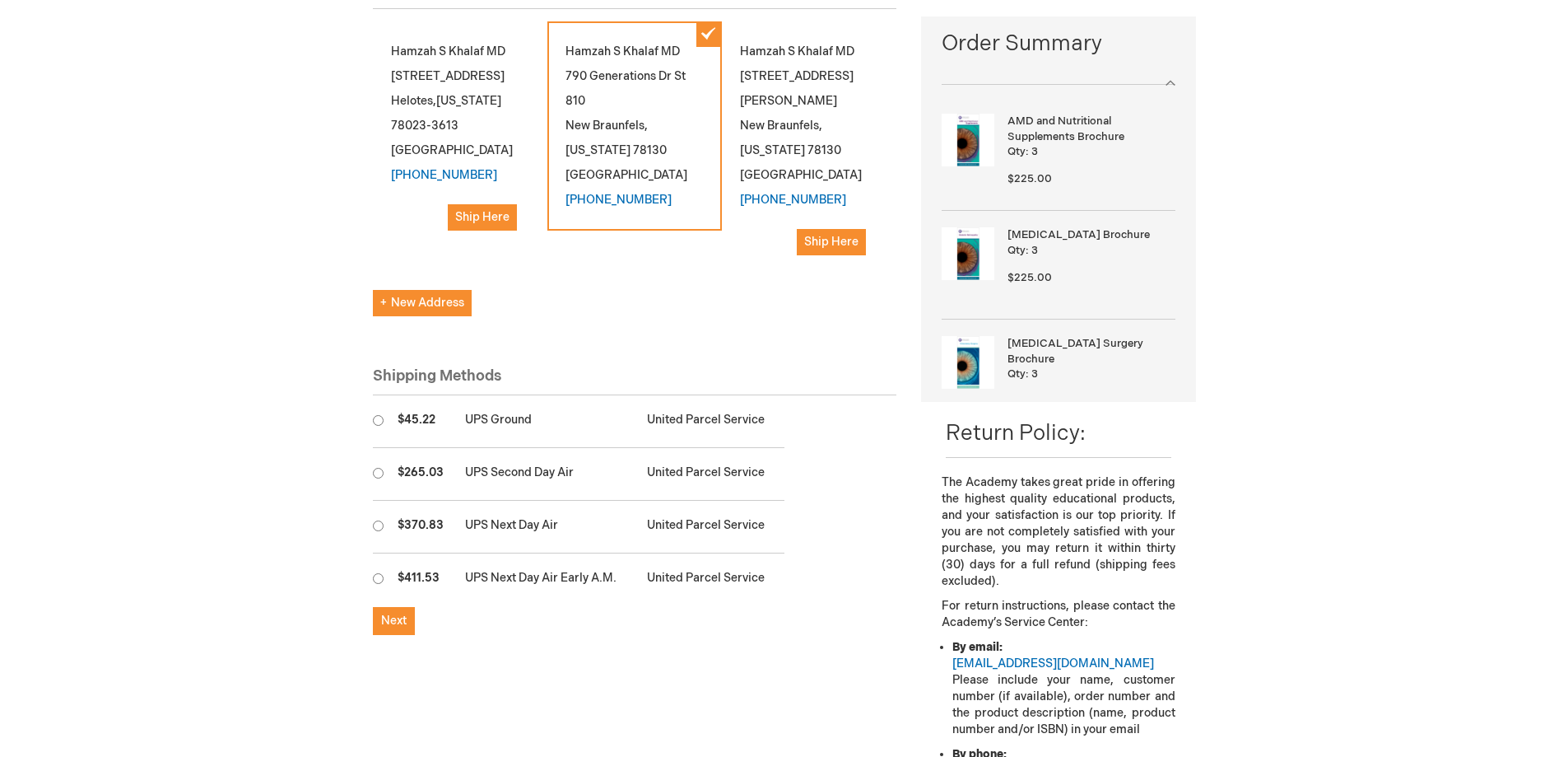
click at [377, 421] on input "radio" at bounding box center [378, 420] width 11 height 11
radio input "true"
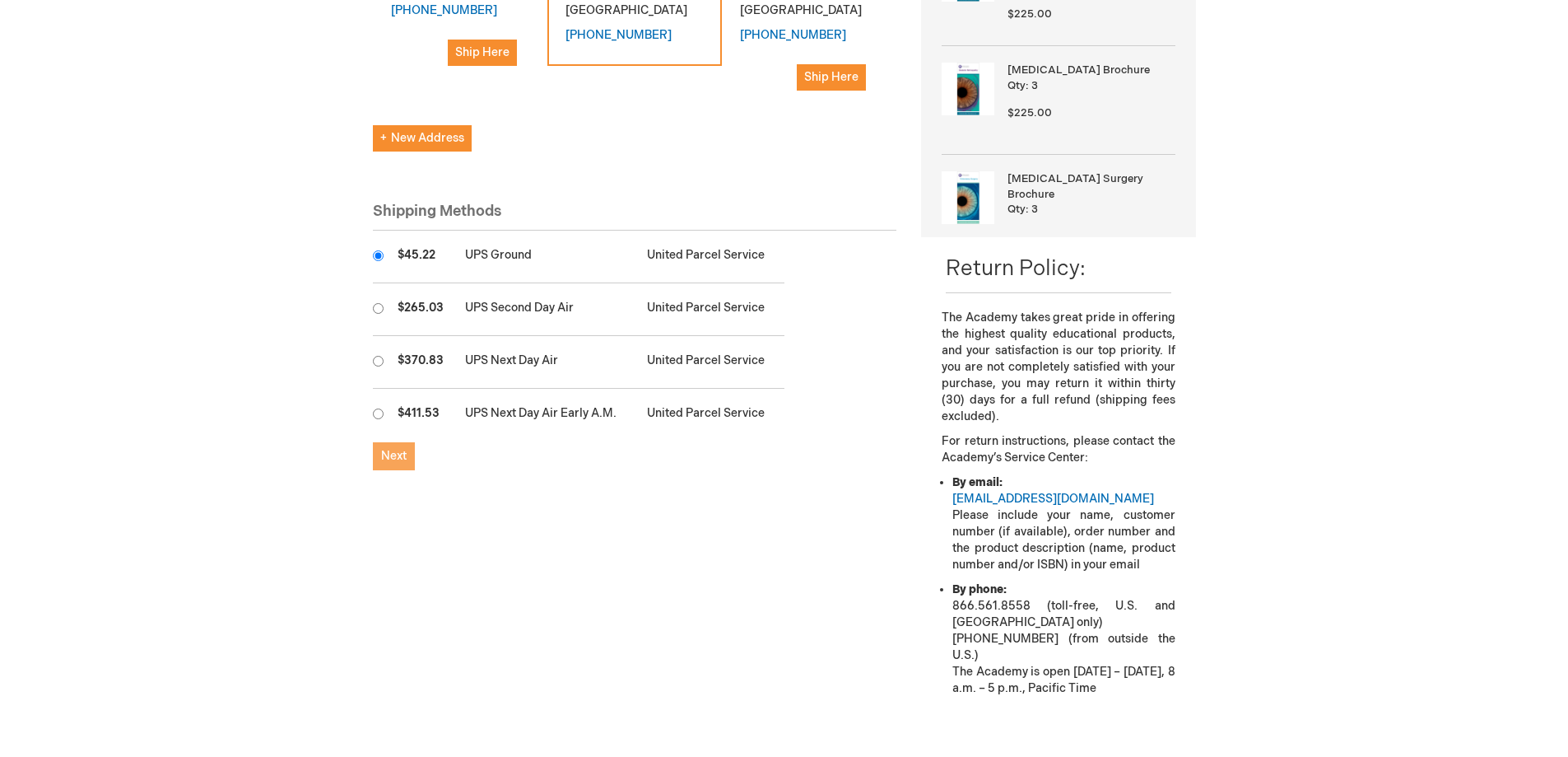
click at [389, 458] on span "Next" at bounding box center [394, 455] width 25 height 14
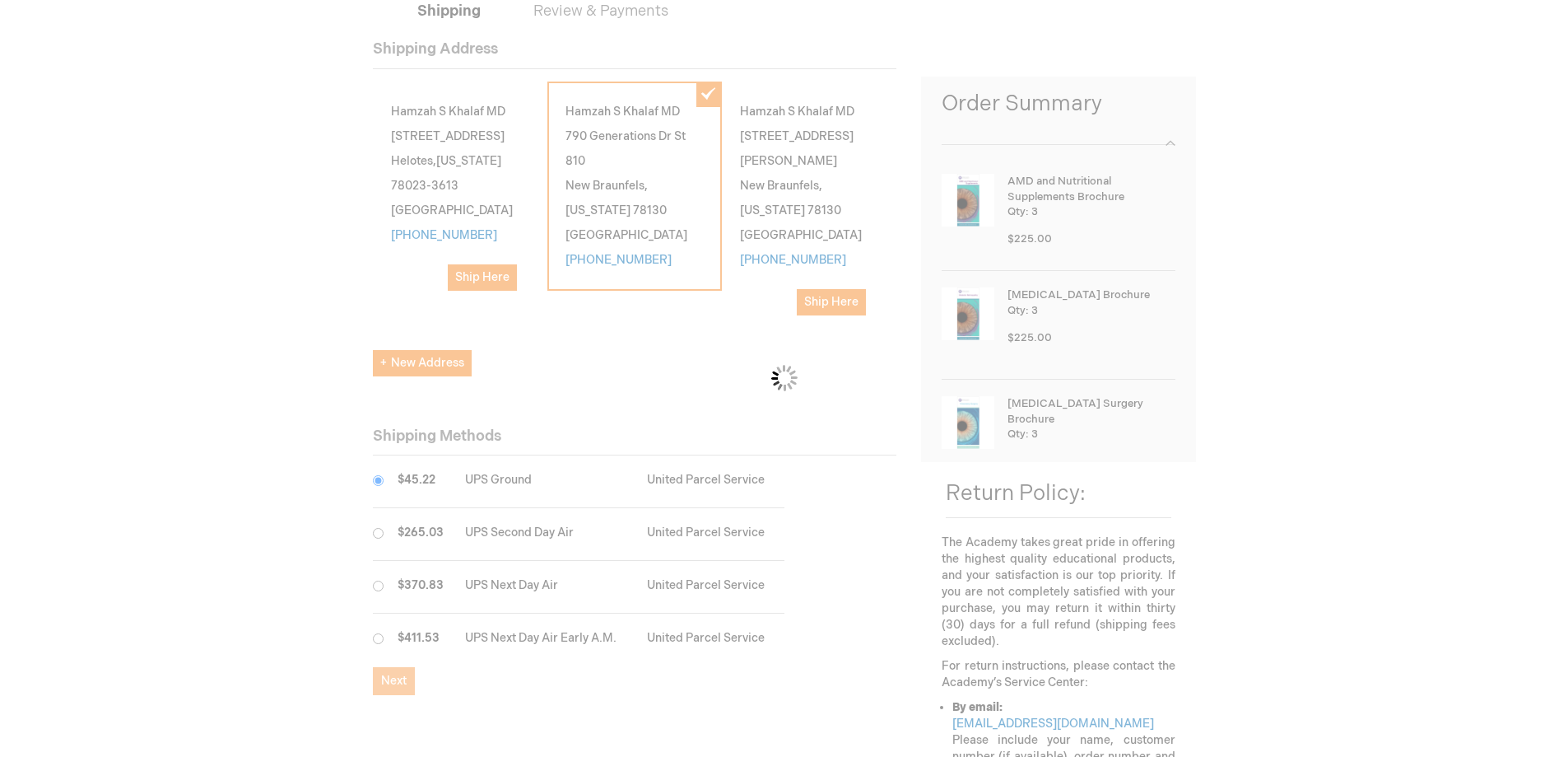
scroll to position [82, 0]
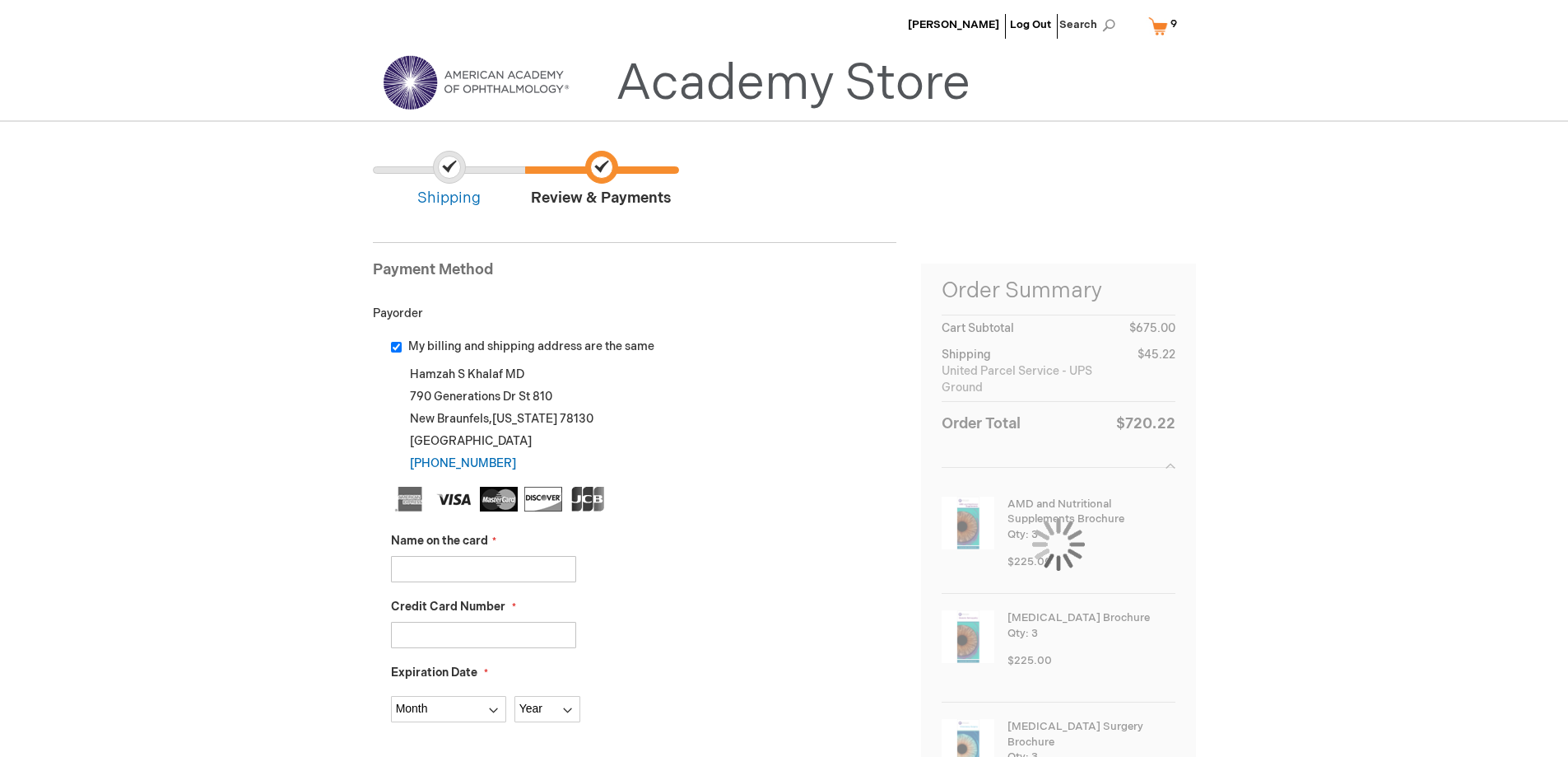
click at [438, 566] on input "Name on the card" at bounding box center [484, 569] width 186 height 26
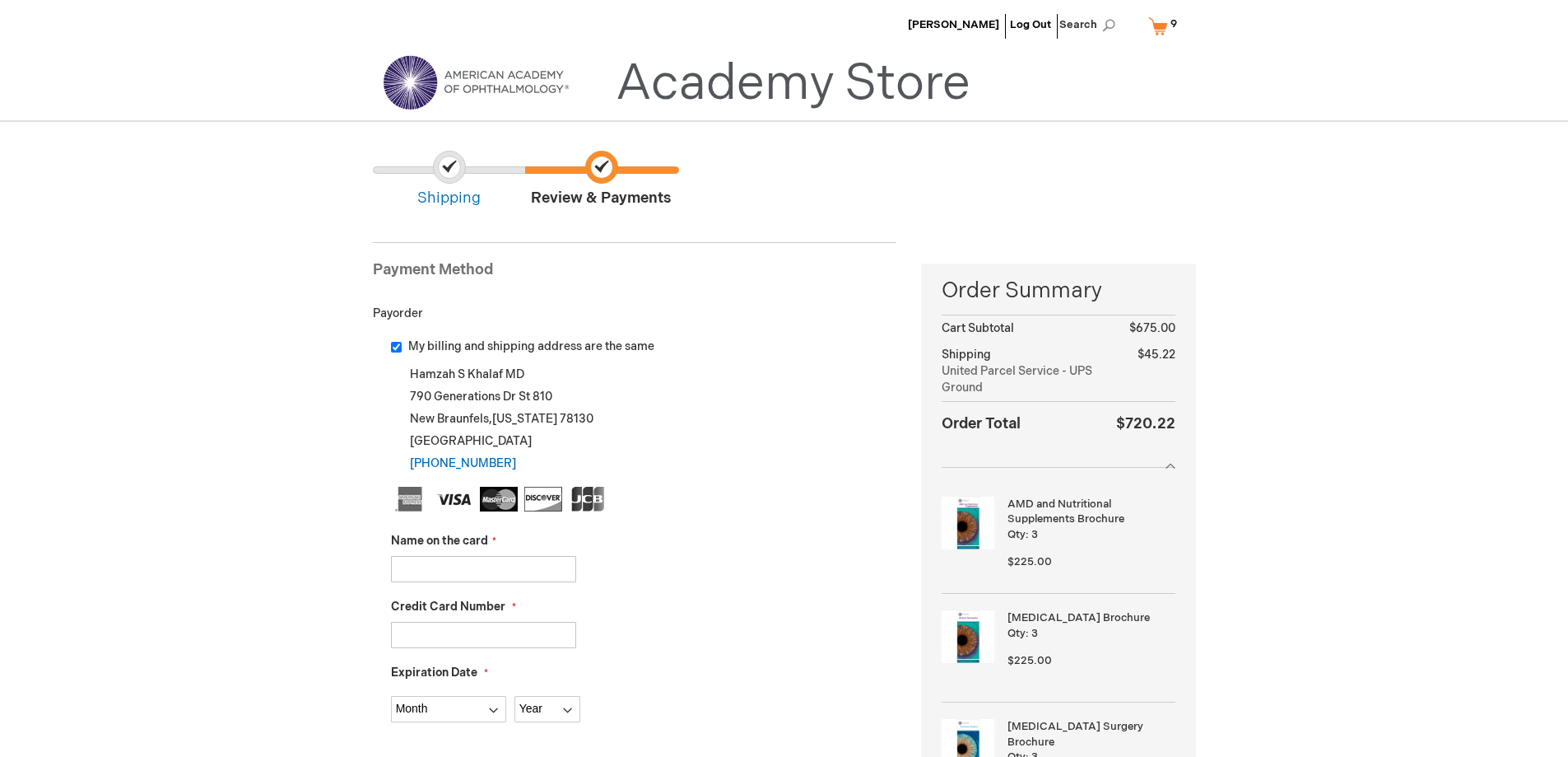
type input "[PERSON_NAME]"
type input "[CREDIT_CARD_NUMBER]"
select select "5"
select select "2030"
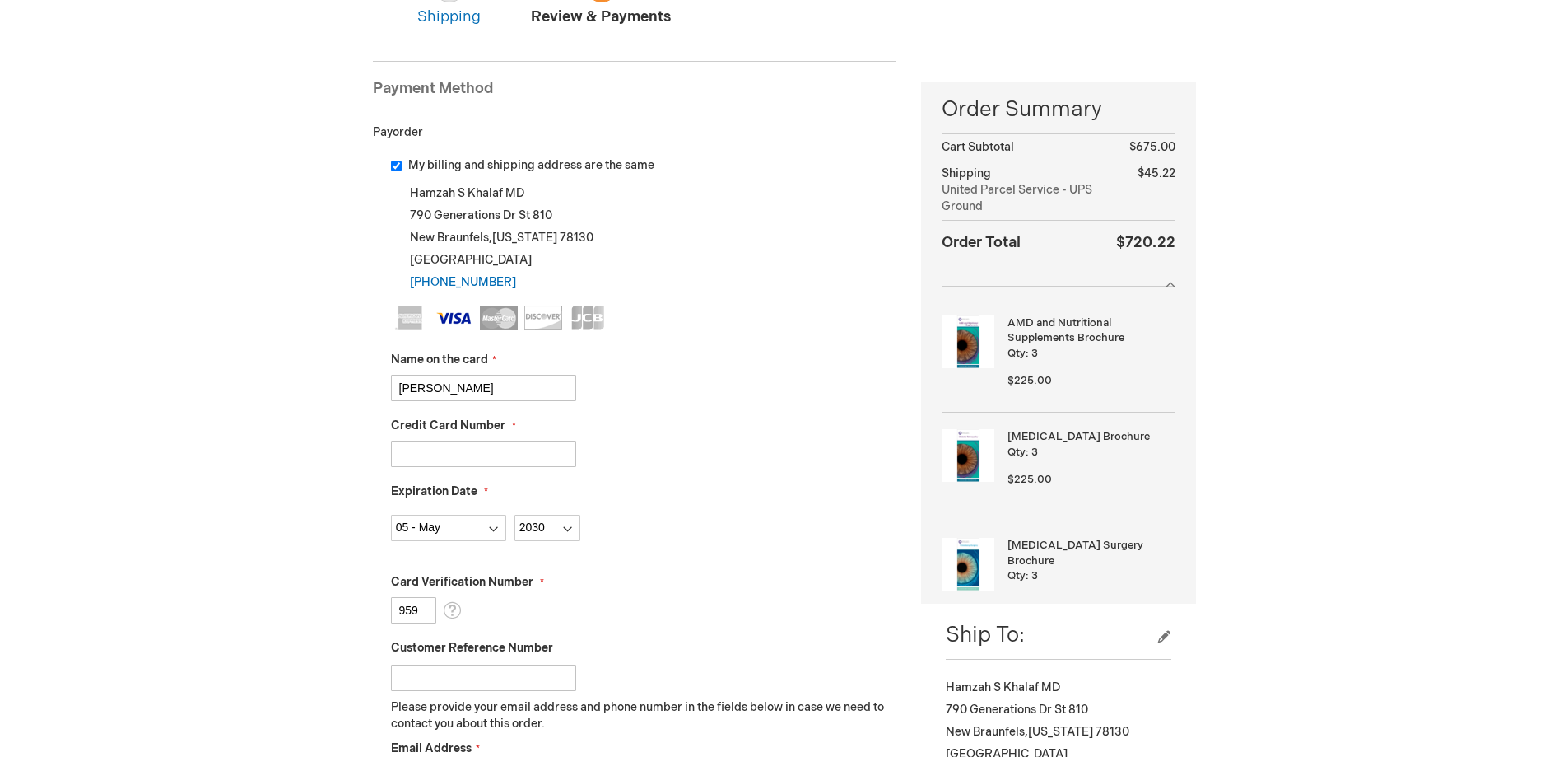
scroll to position [247, 0]
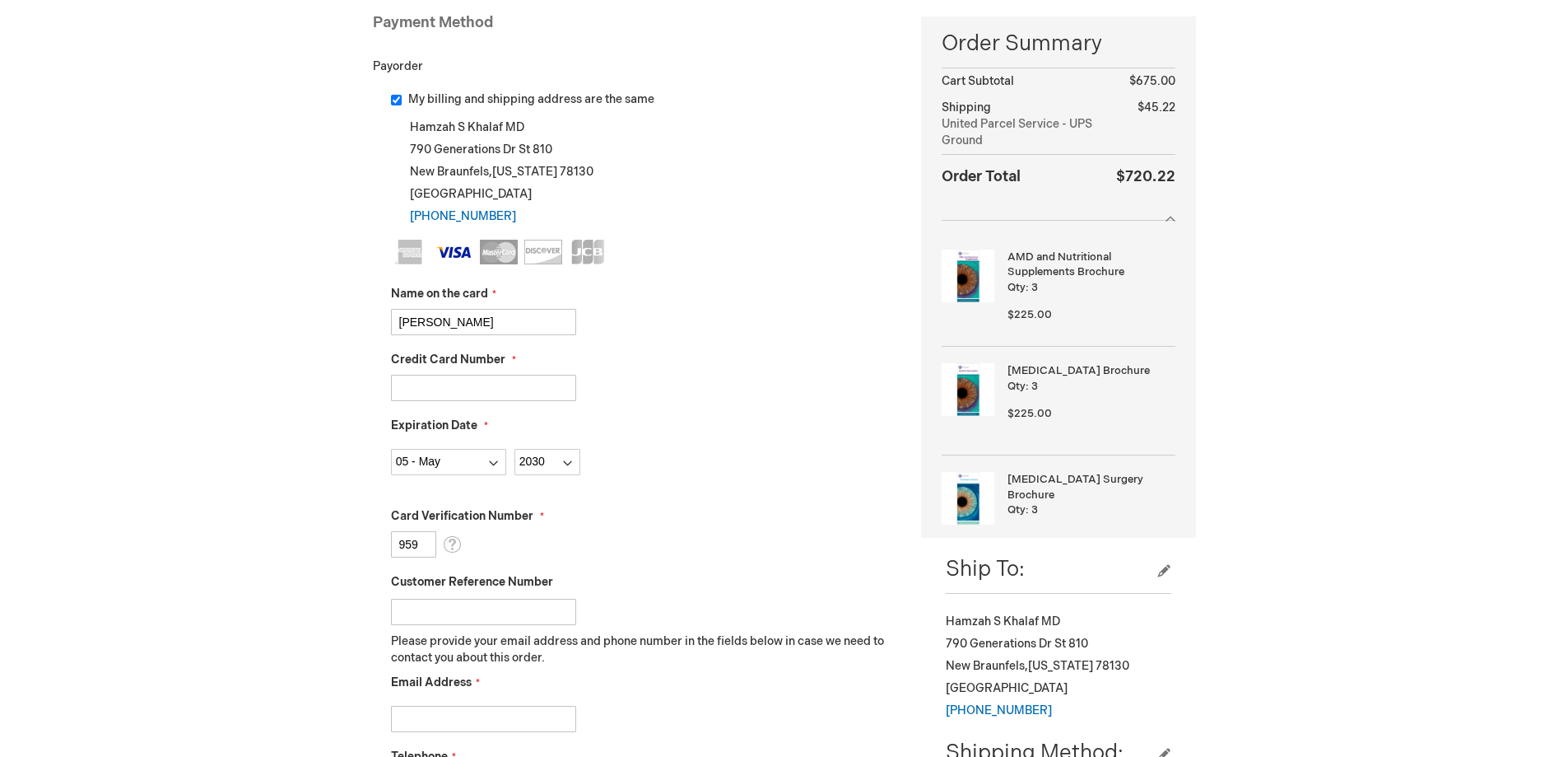
drag, startPoint x: 415, startPoint y: 541, endPoint x: 390, endPoint y: 539, distance: 25.1
click at [391, 541] on input "959" at bounding box center [414, 544] width 45 height 26
type input "429"
click at [355, 537] on div "[PERSON_NAME] Log Out Search My Cart 9 9 items CLOSE RECENTLY ADDED ITEM(S) Clo…" at bounding box center [784, 698] width 1568 height 1891
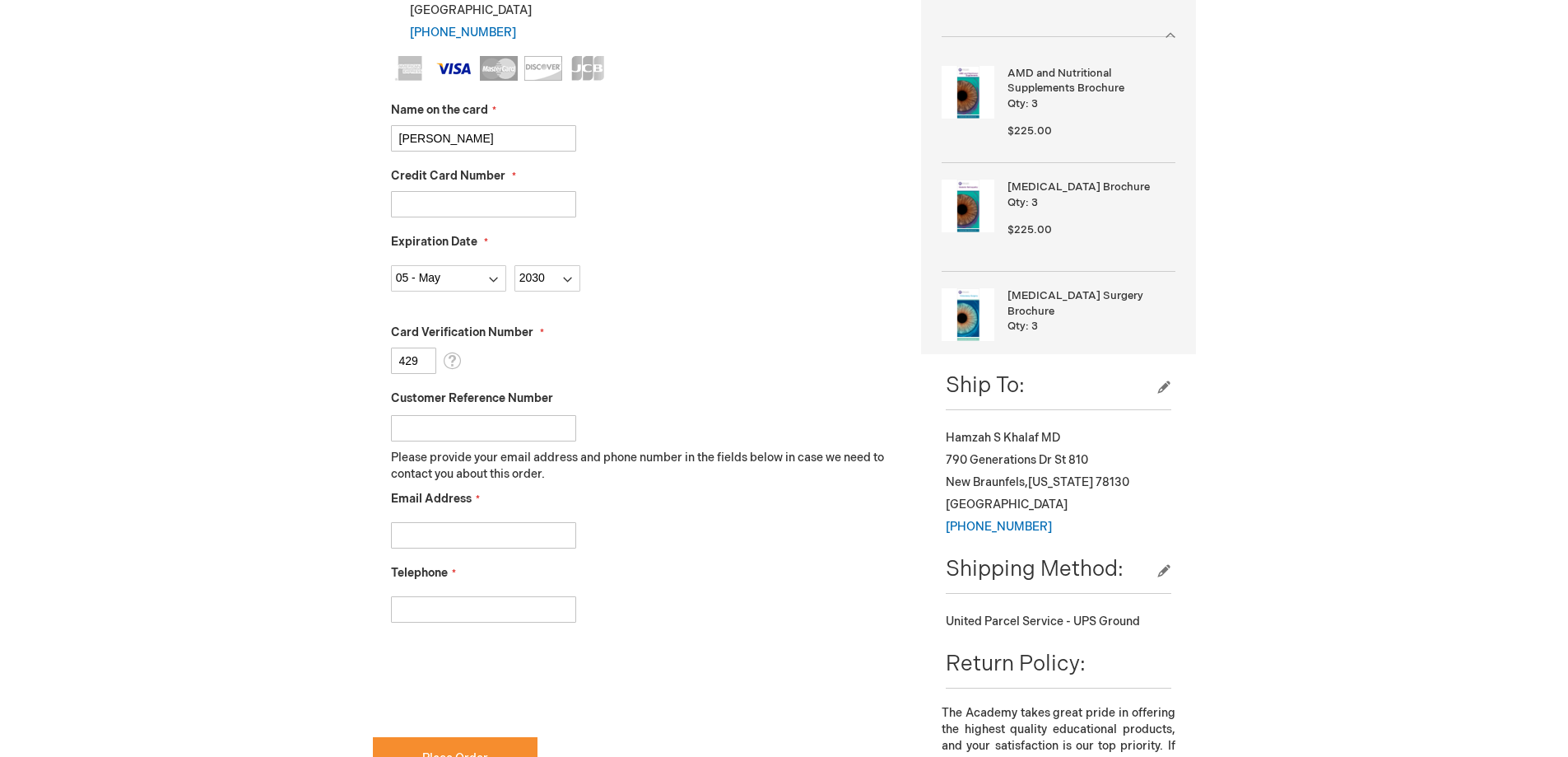
scroll to position [494, 0]
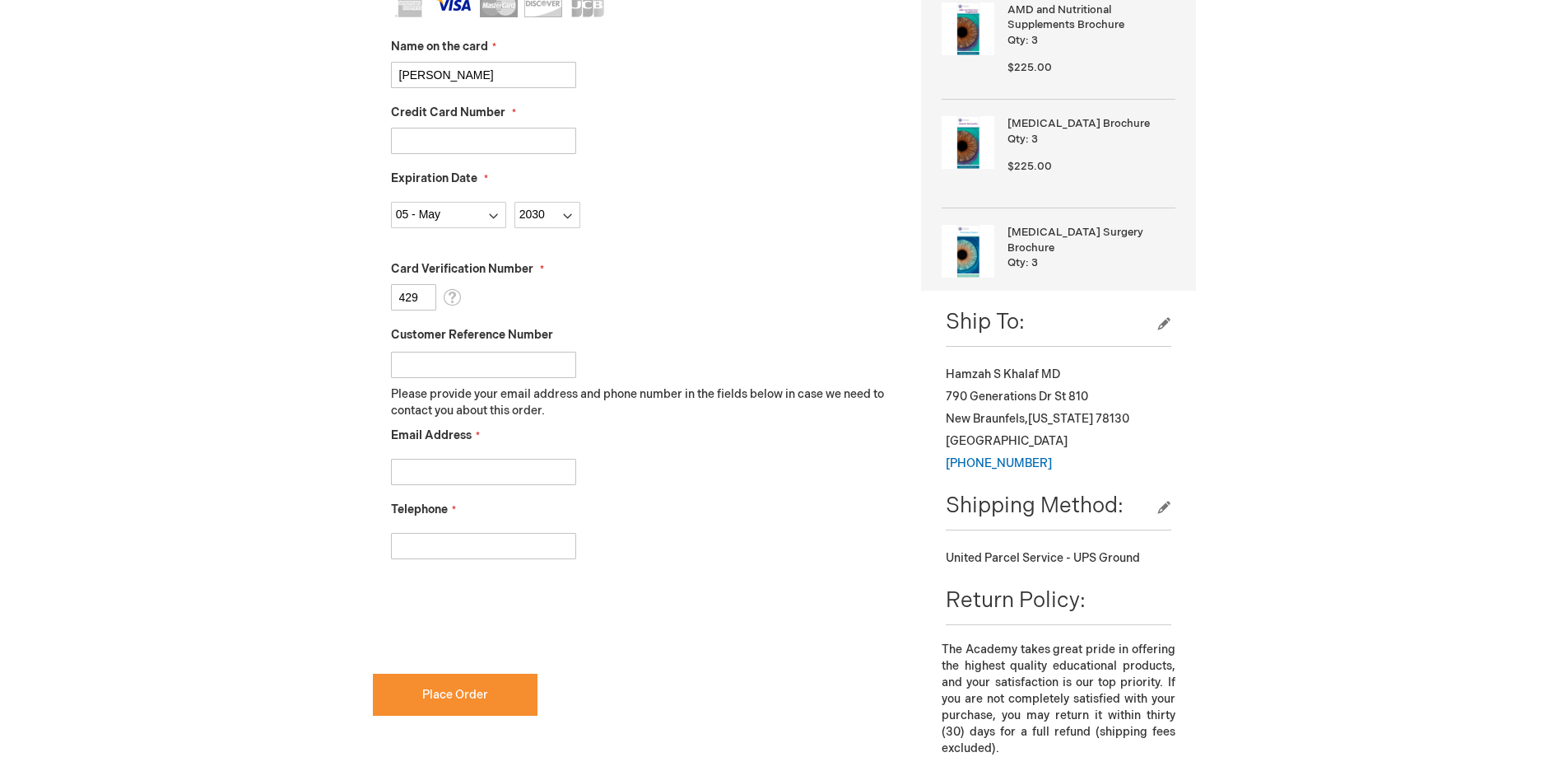
click at [417, 469] on input "Email Address" at bounding box center [484, 471] width 186 height 26
type input "[EMAIL_ADDRESS][DOMAIN_NAME]"
type input "8303024700"
checkbox input "true"
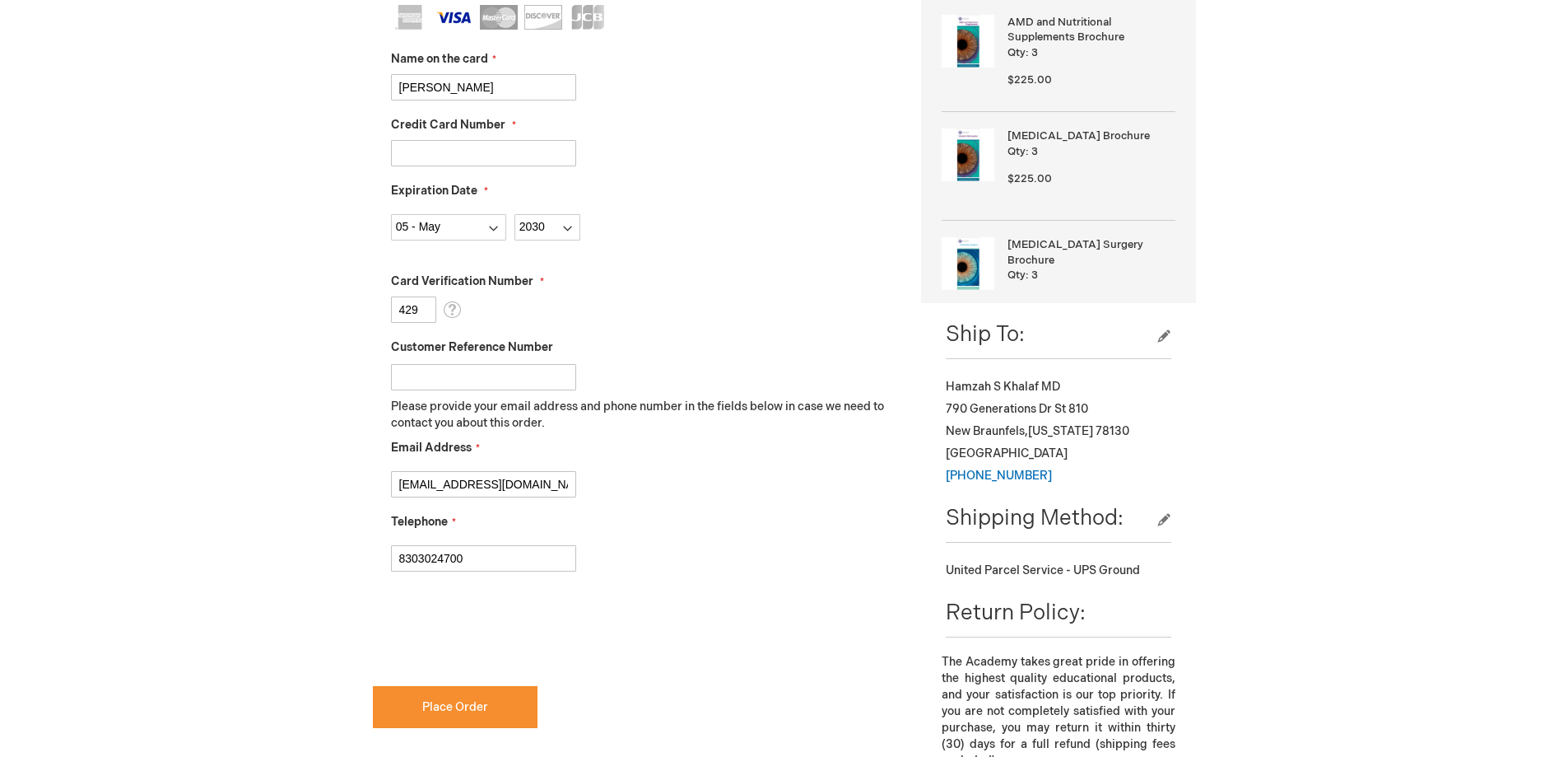
scroll to position [165, 0]
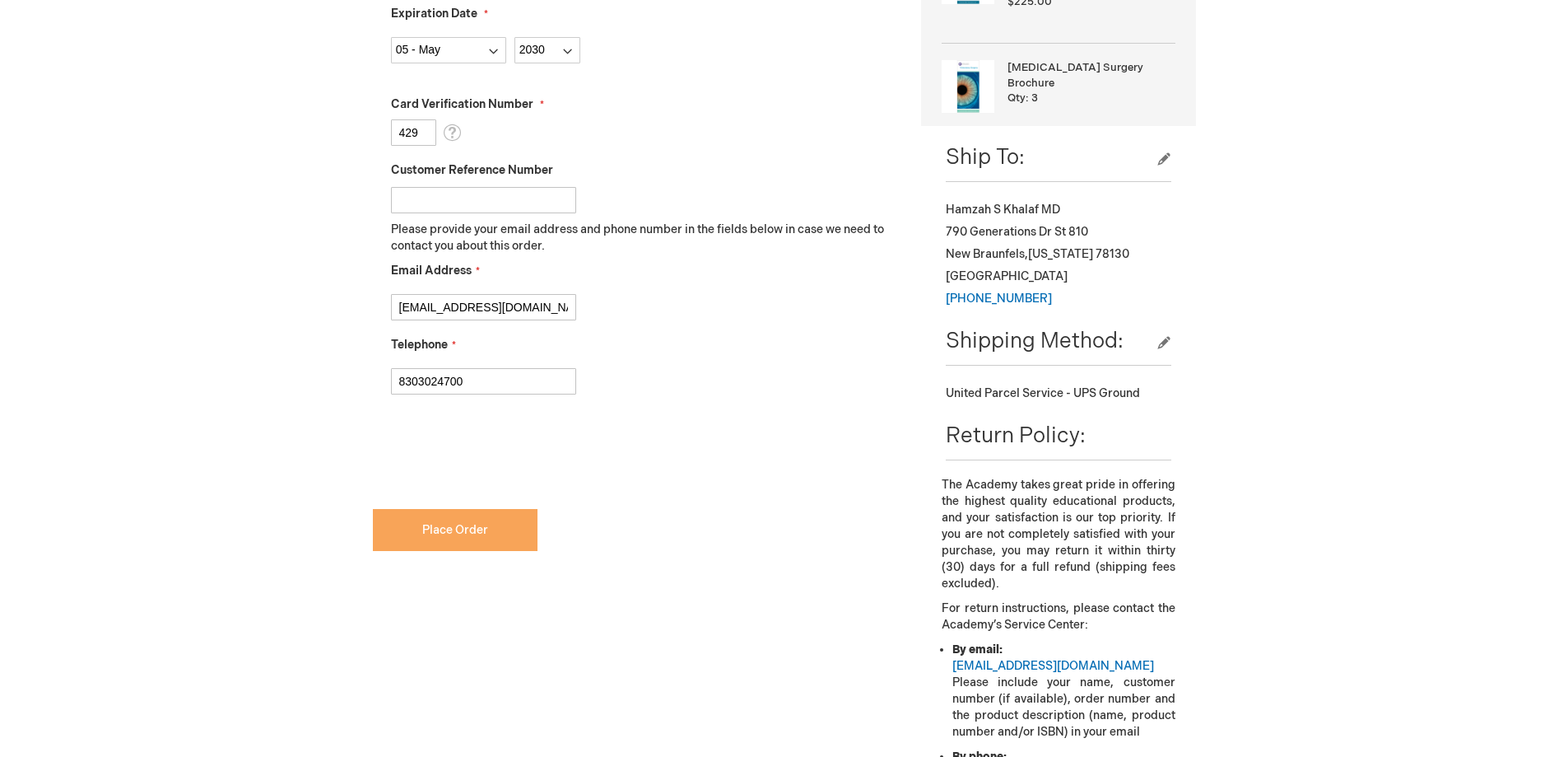
click at [444, 543] on button "Place Order" at bounding box center [455, 530] width 165 height 42
